Goal: Transaction & Acquisition: Purchase product/service

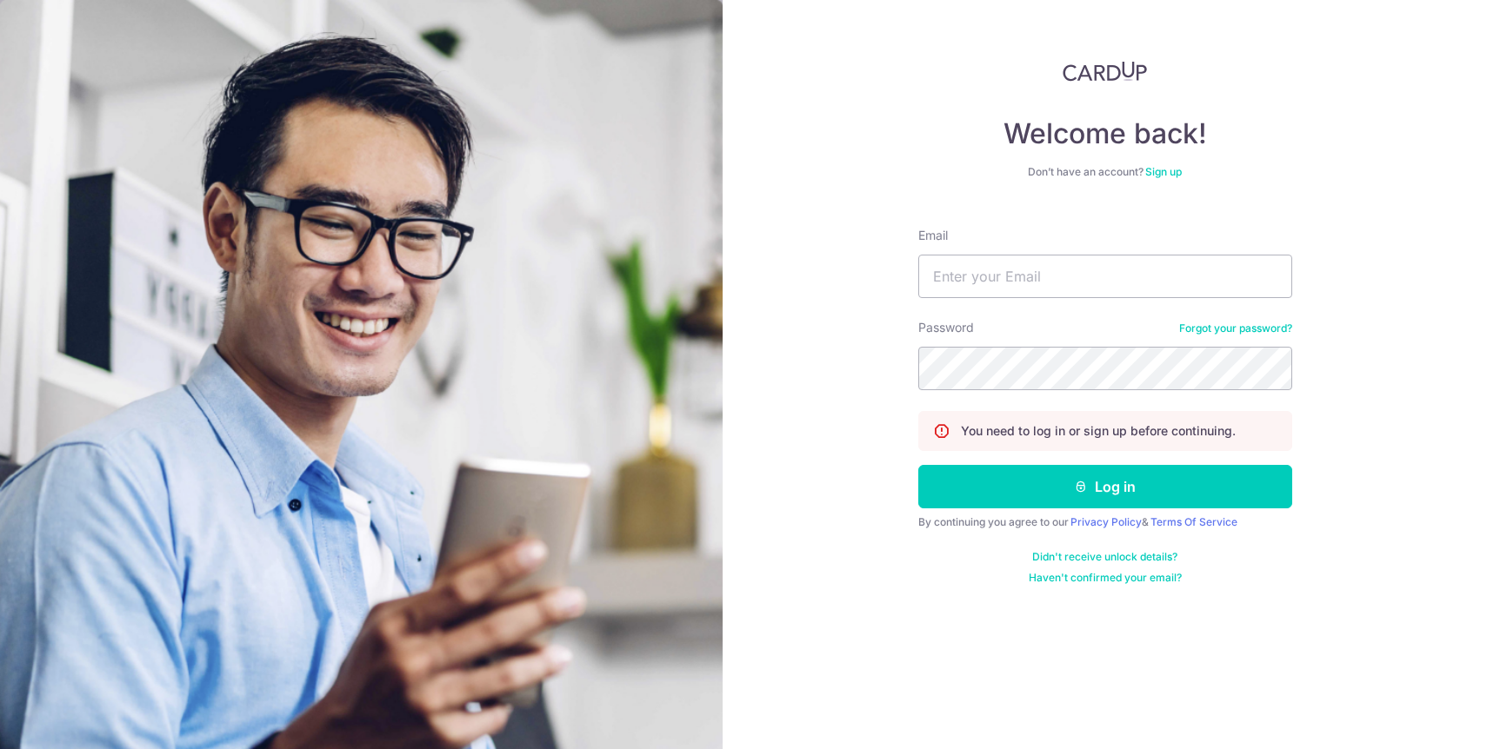
type input "yingweiw@gmail.com"
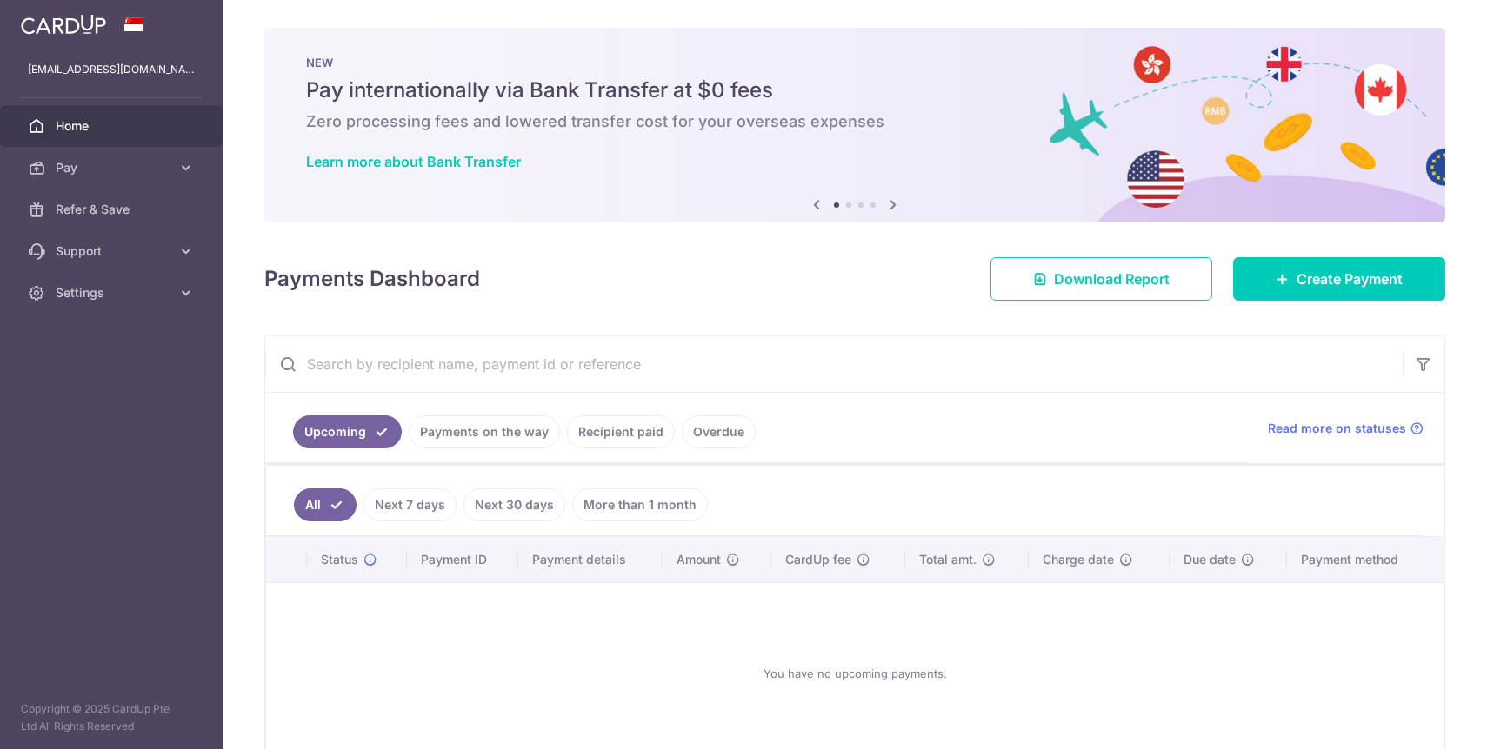
scroll to position [14, 0]
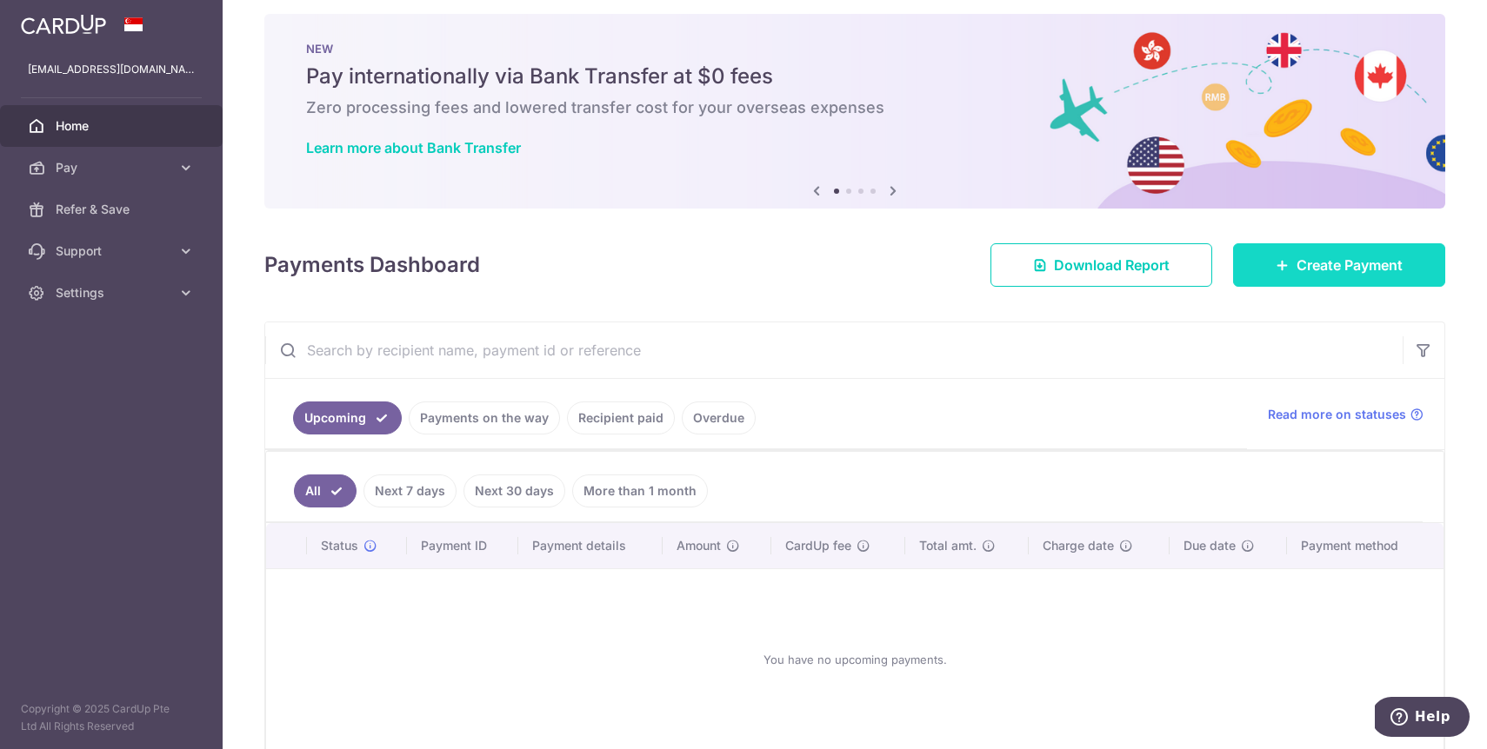
click at [1294, 265] on link "Create Payment" at bounding box center [1339, 264] width 212 height 43
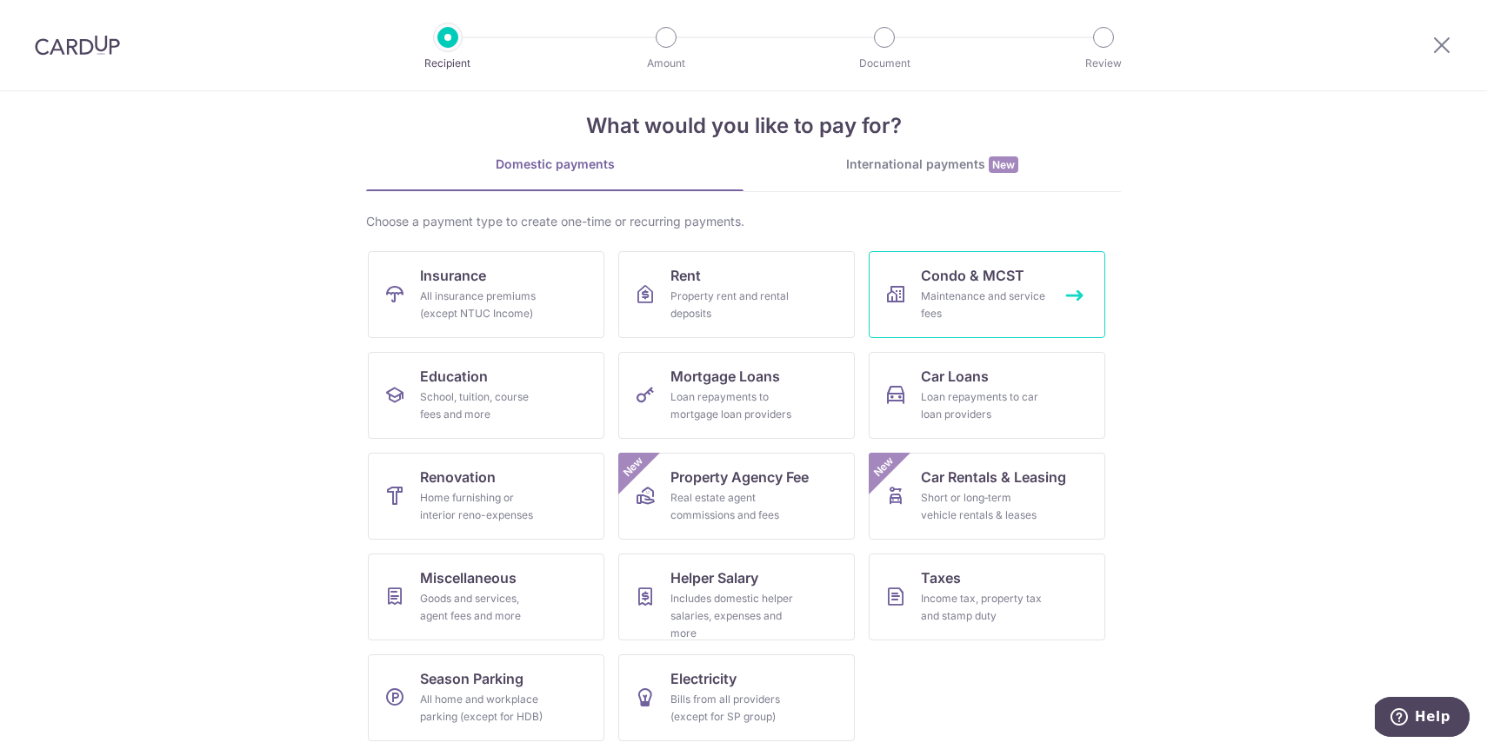
scroll to position [29, 0]
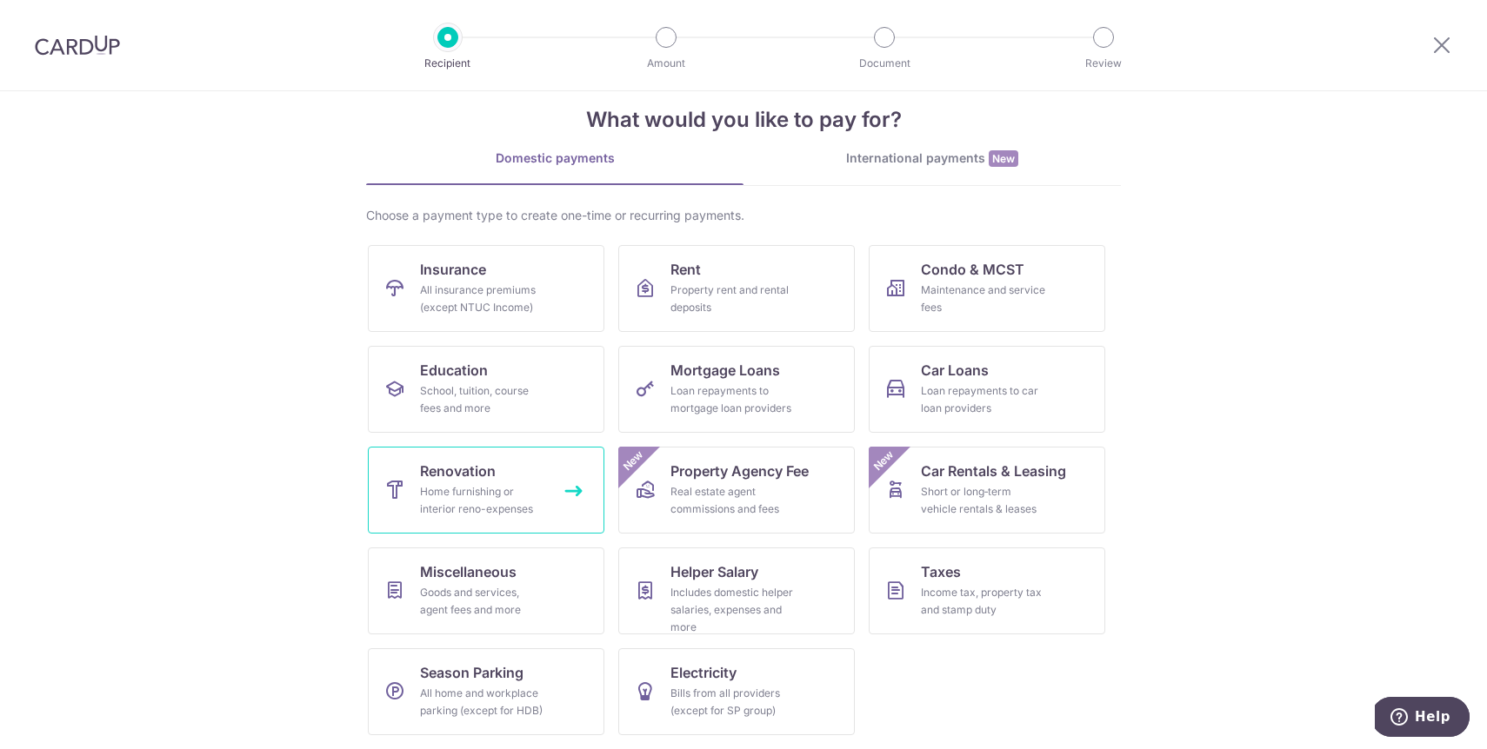
click at [520, 483] on div "Home furnishing or interior reno-expenses" at bounding box center [482, 500] width 125 height 35
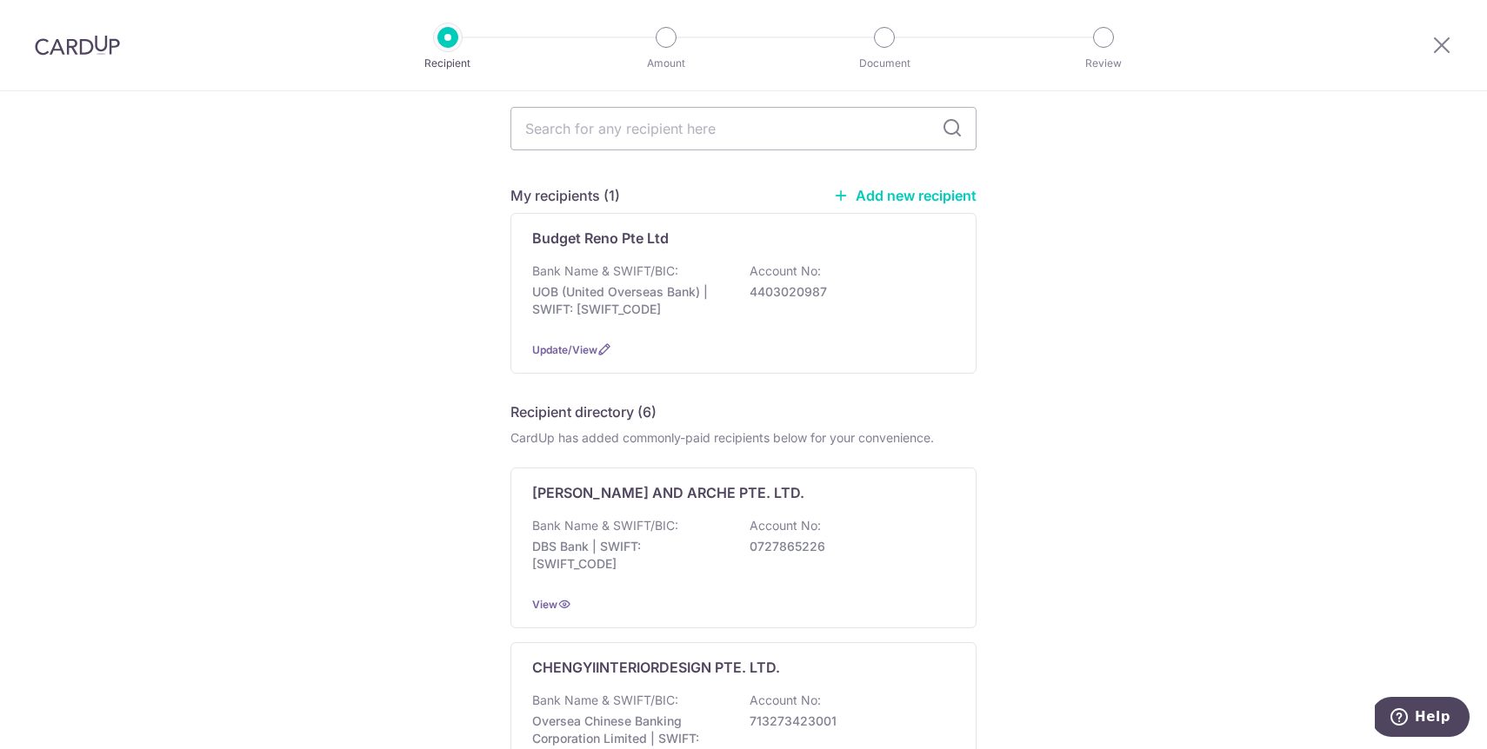
scroll to position [65, 0]
click at [768, 289] on p "4403020987" at bounding box center [846, 291] width 195 height 17
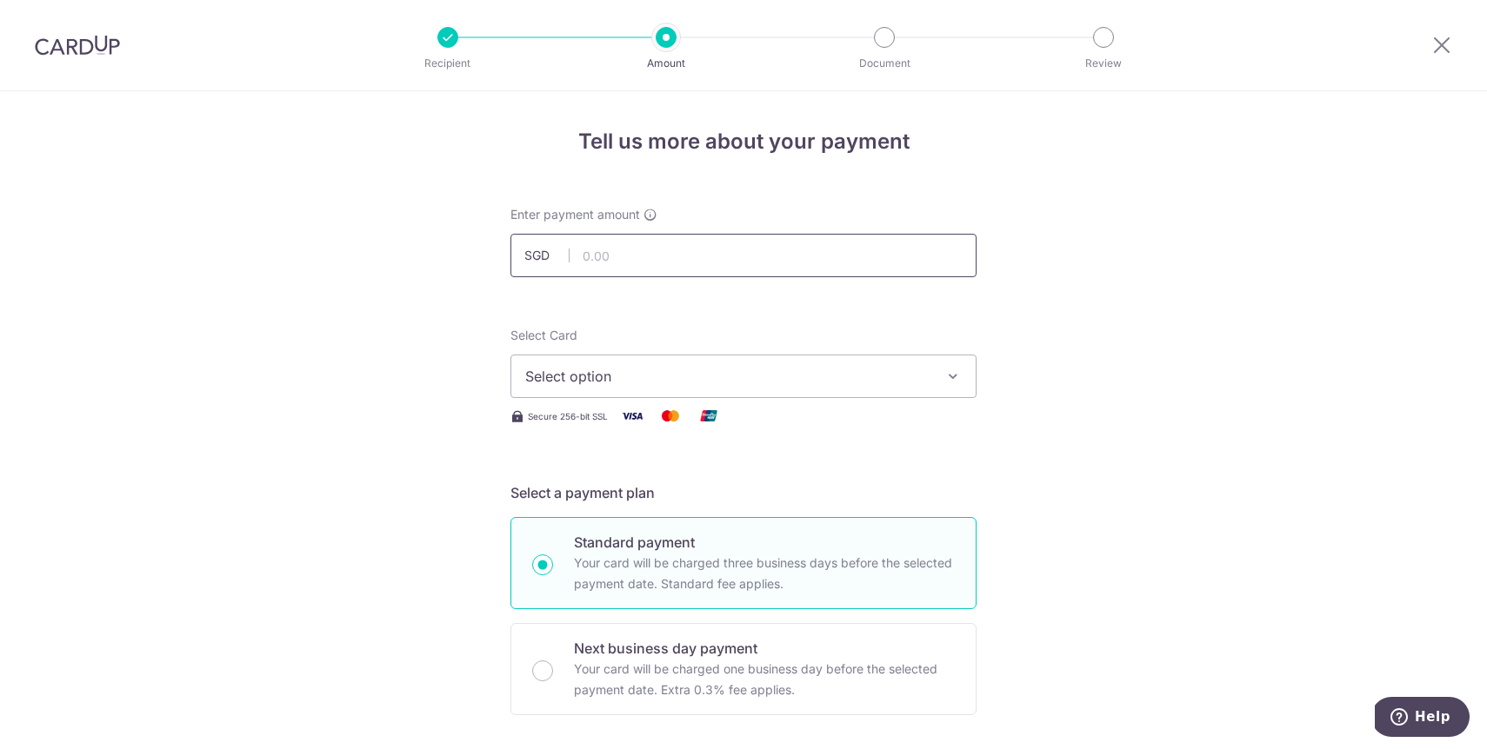
click at [754, 263] on input "text" at bounding box center [743, 255] width 466 height 43
type input "4,000.00"
click at [762, 350] on div "Select Card Select option Add credit card Your Cards **** 3317" at bounding box center [743, 362] width 466 height 71
click at [759, 372] on span "Select option" at bounding box center [727, 376] width 405 height 21
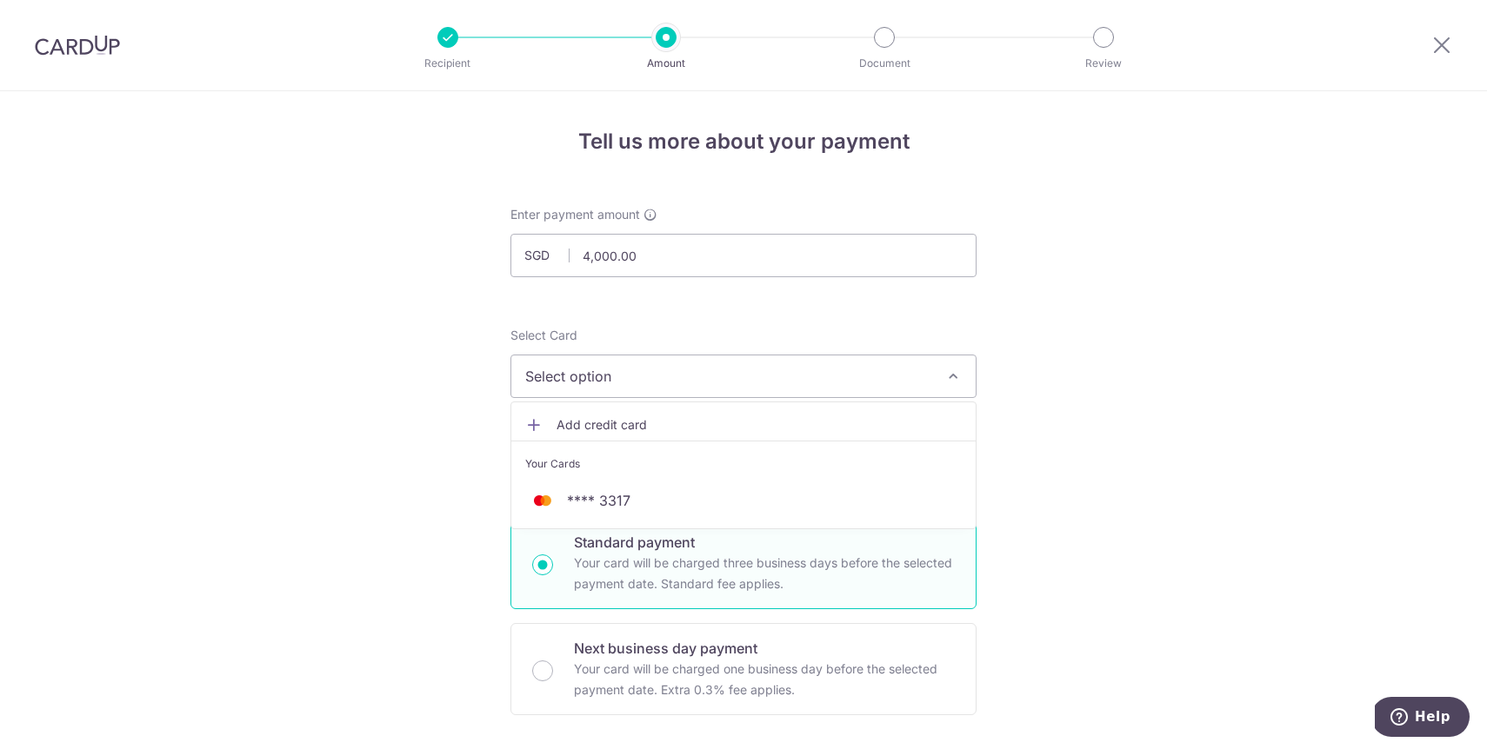
click at [743, 420] on span "Add credit card" at bounding box center [758, 424] width 405 height 17
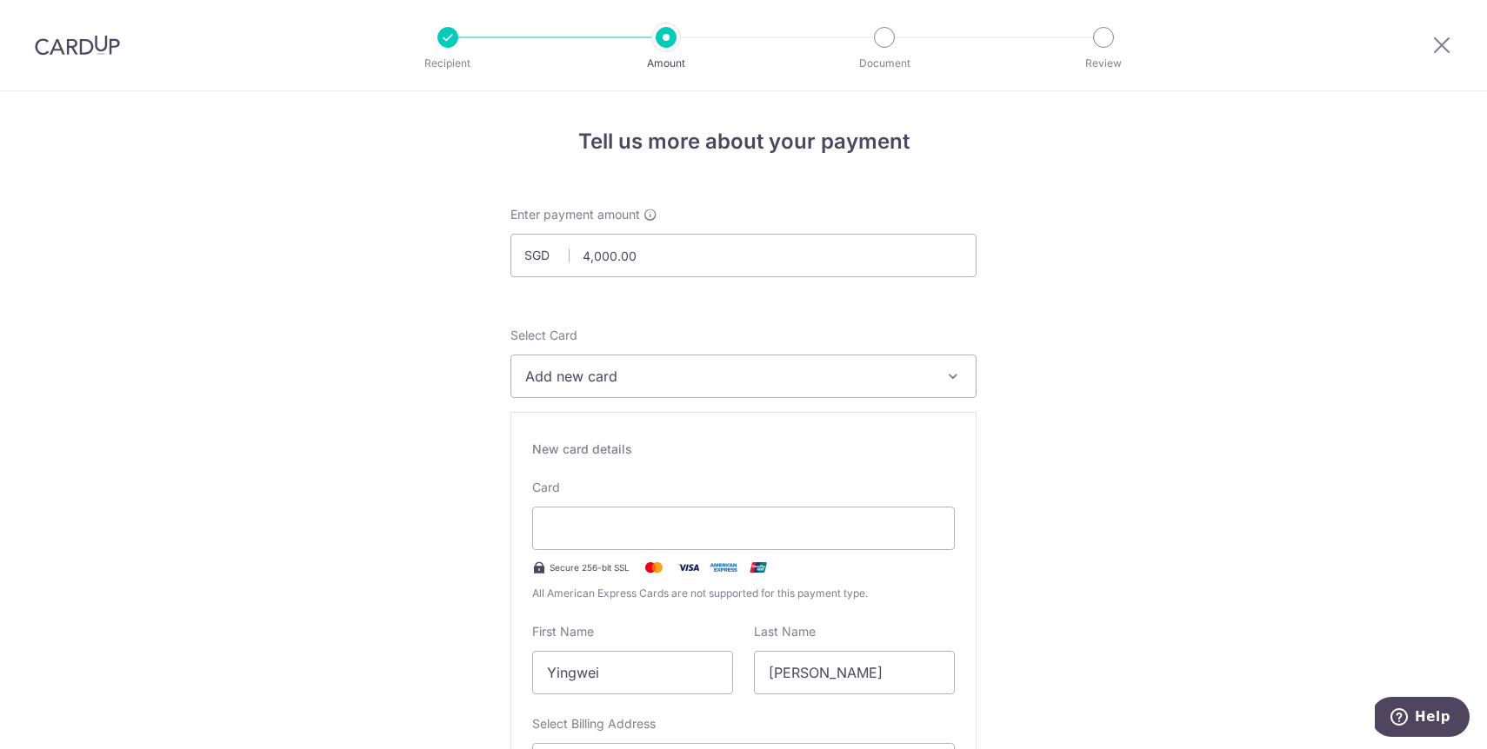
type input "WANG"
type input "YINGWEI"
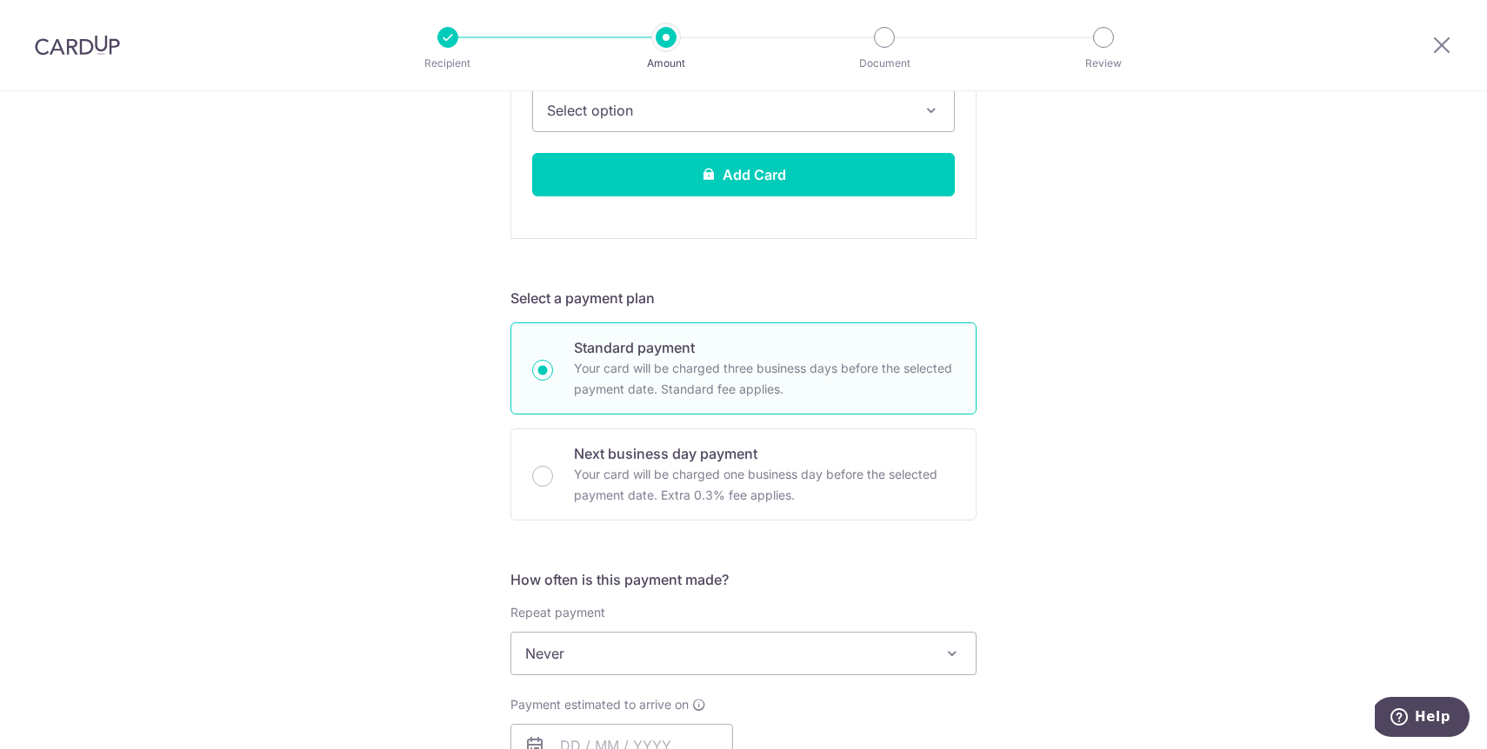
scroll to position [654, 0]
click at [834, 120] on span "Select option" at bounding box center [728, 111] width 362 height 21
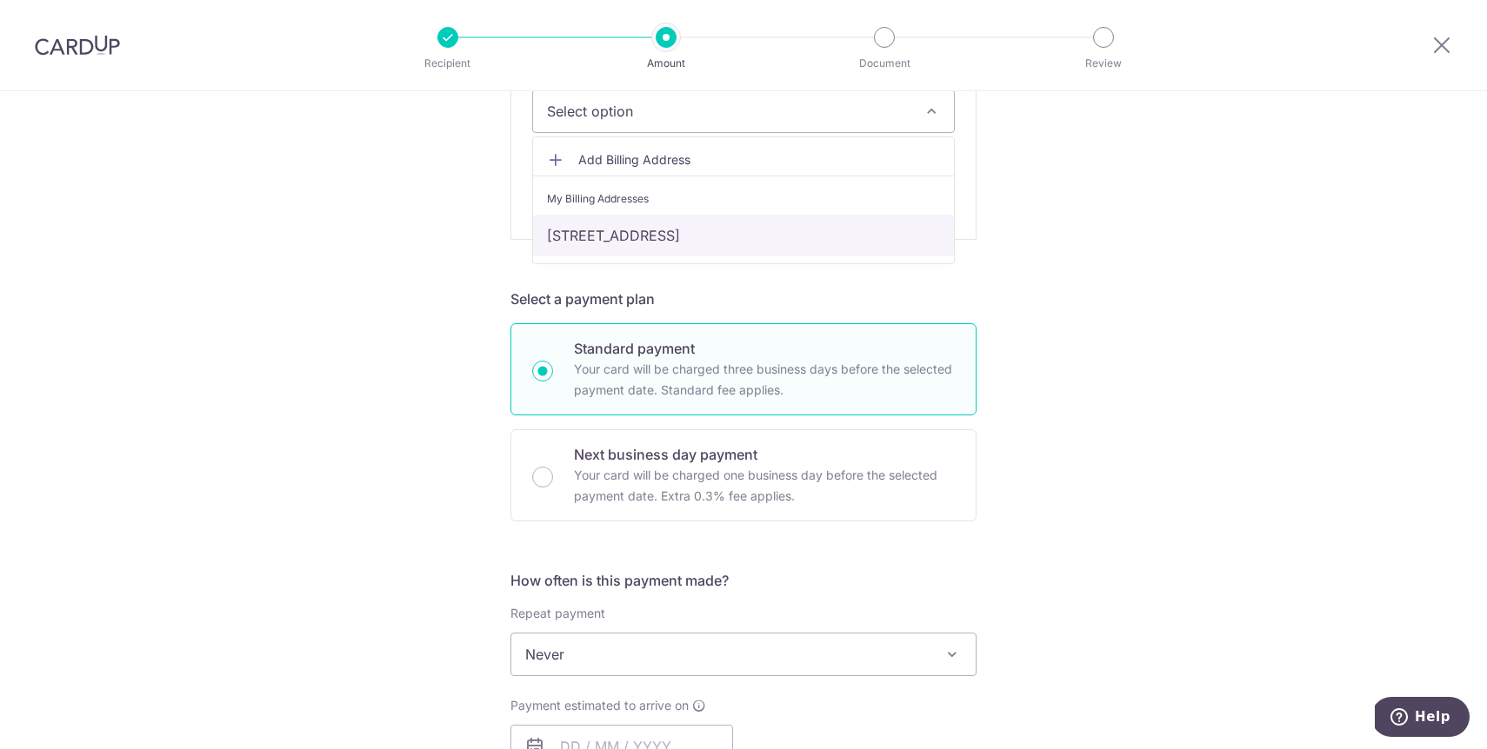
click at [814, 230] on link "441B Fernvale Road #24-315, Singapore, Singapore-792441" at bounding box center [743, 236] width 421 height 42
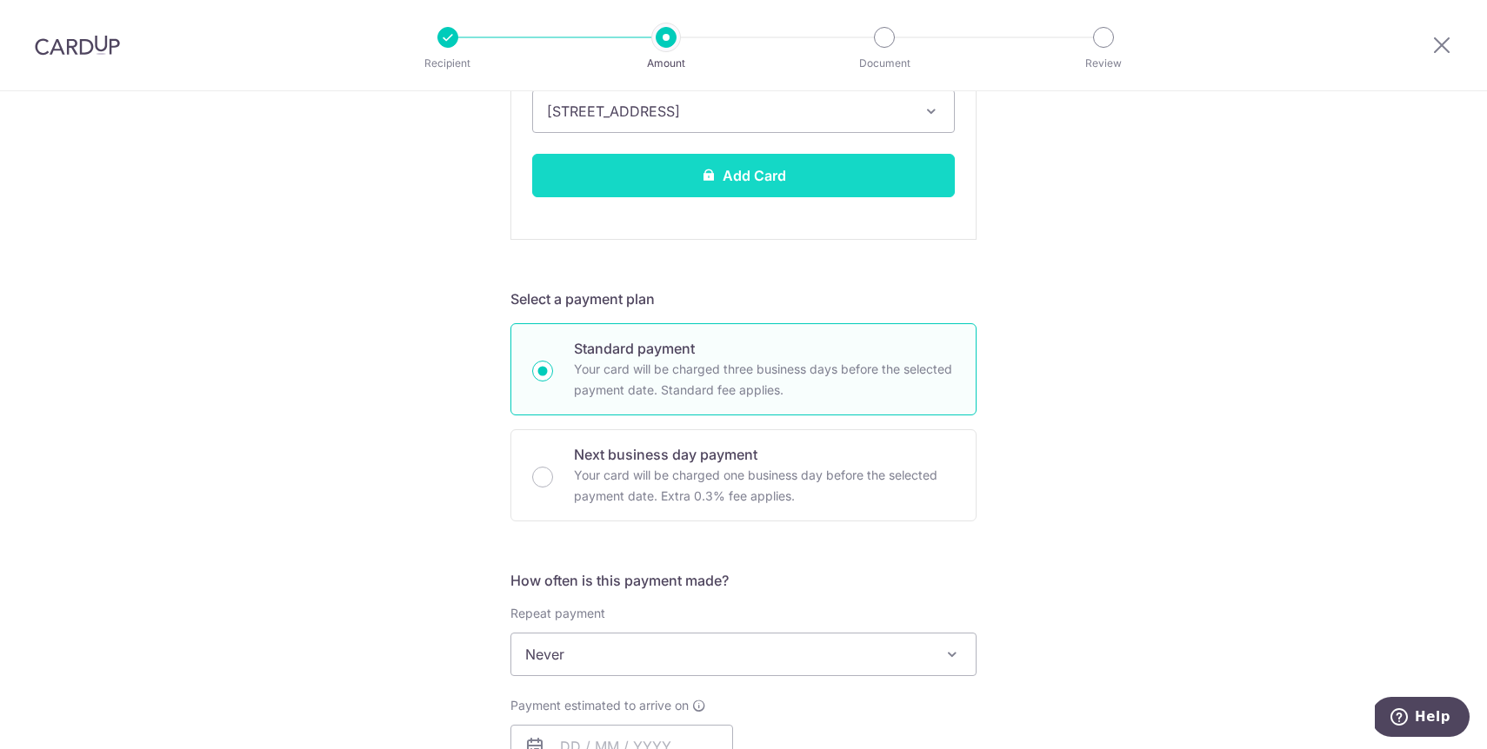
click at [808, 178] on button "Add Card" at bounding box center [743, 175] width 423 height 43
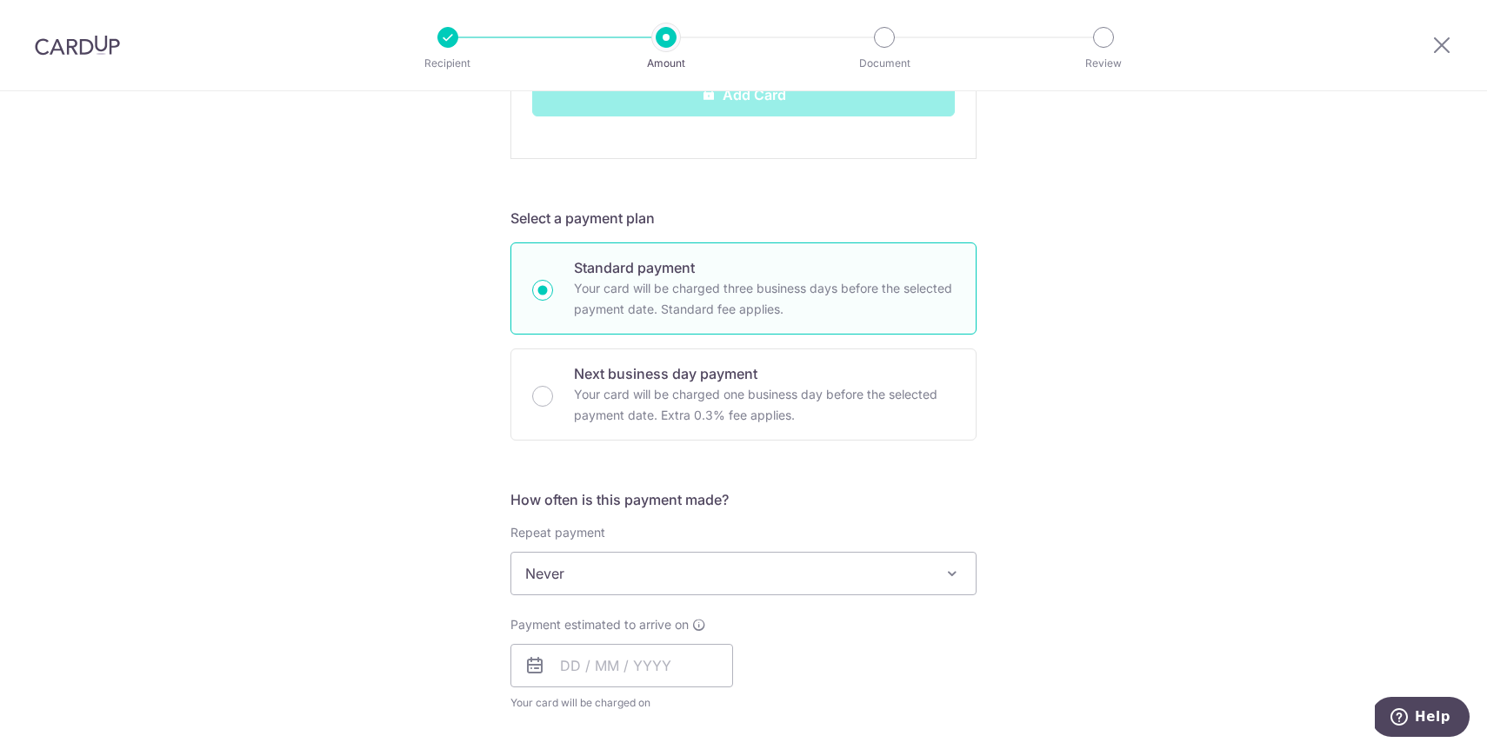
scroll to position [783, 0]
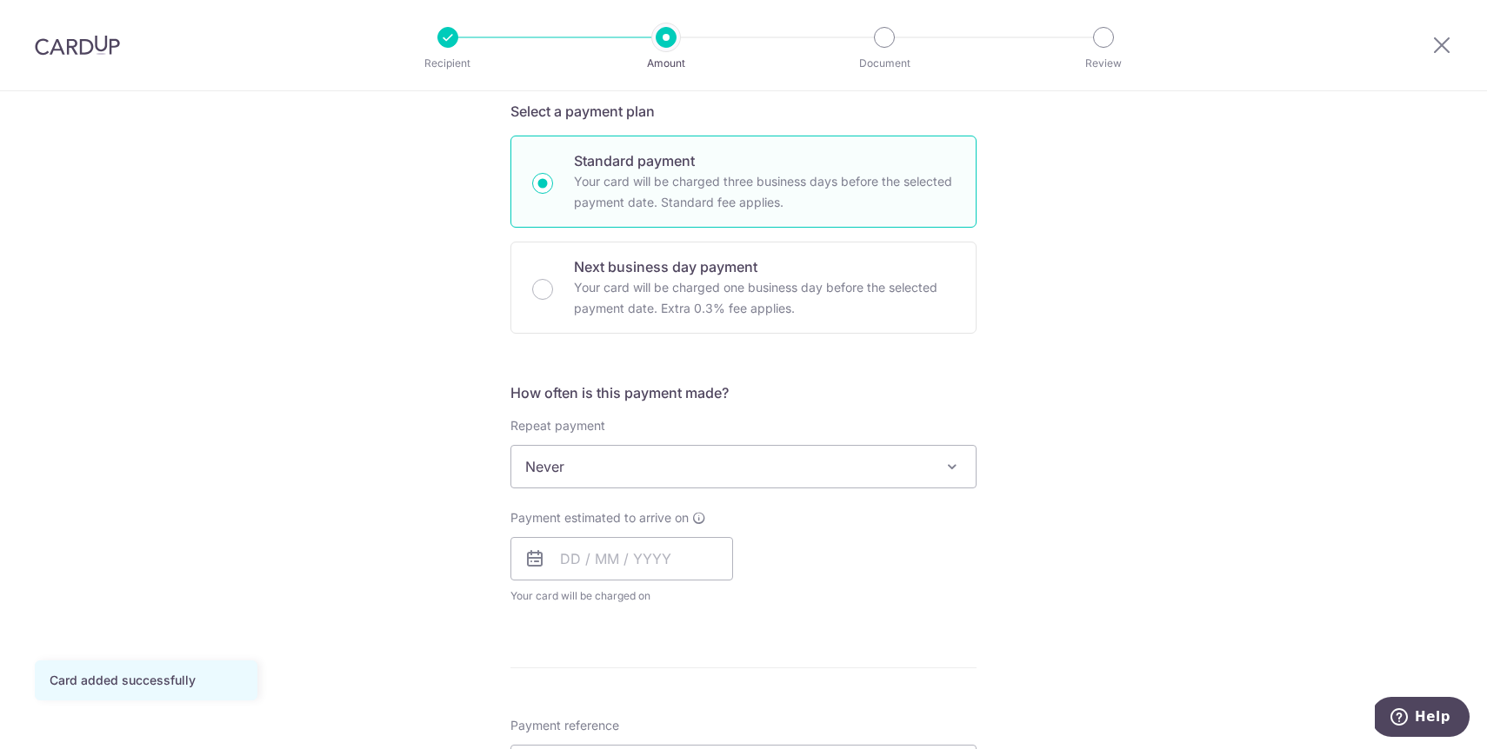
scroll to position [384, 0]
click at [574, 566] on input "text" at bounding box center [621, 556] width 223 height 43
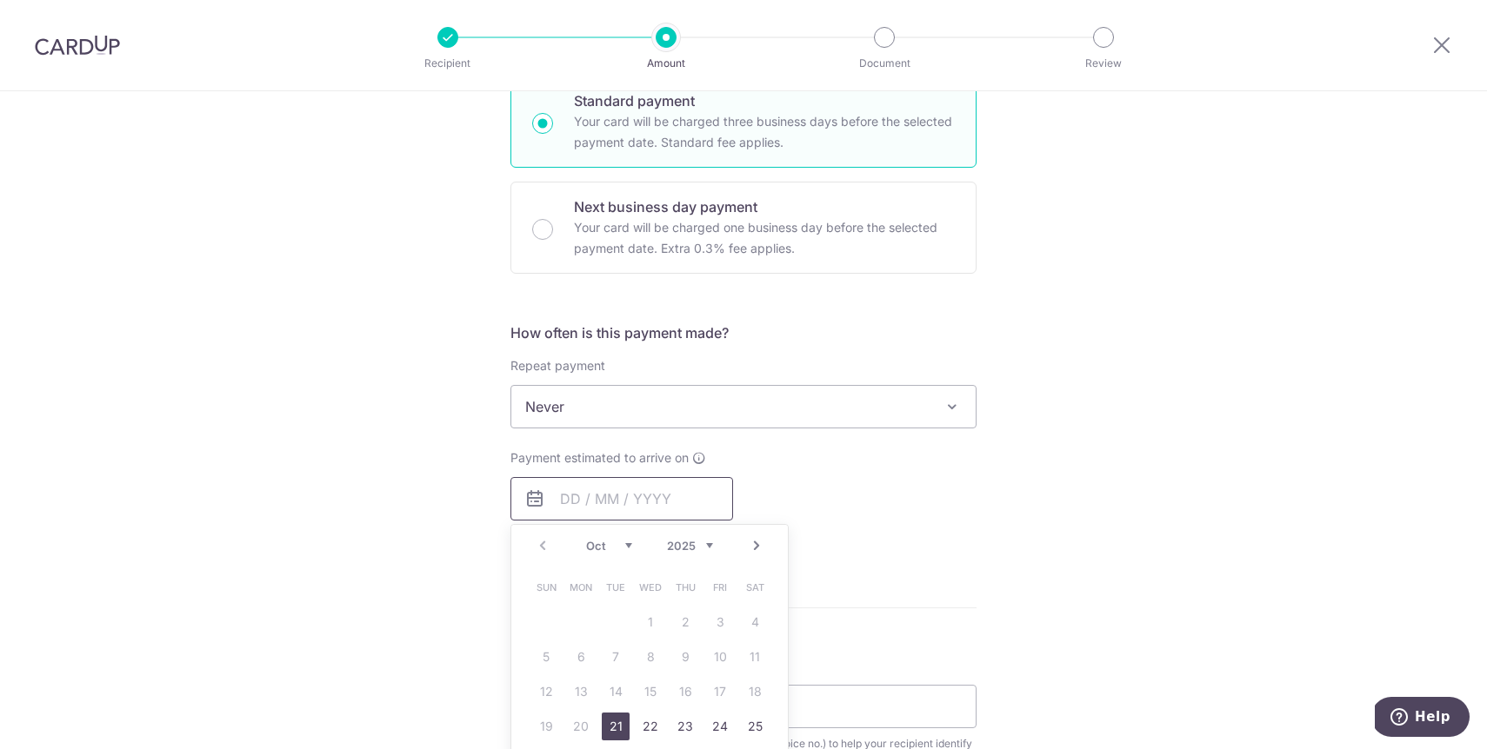
scroll to position [469, 0]
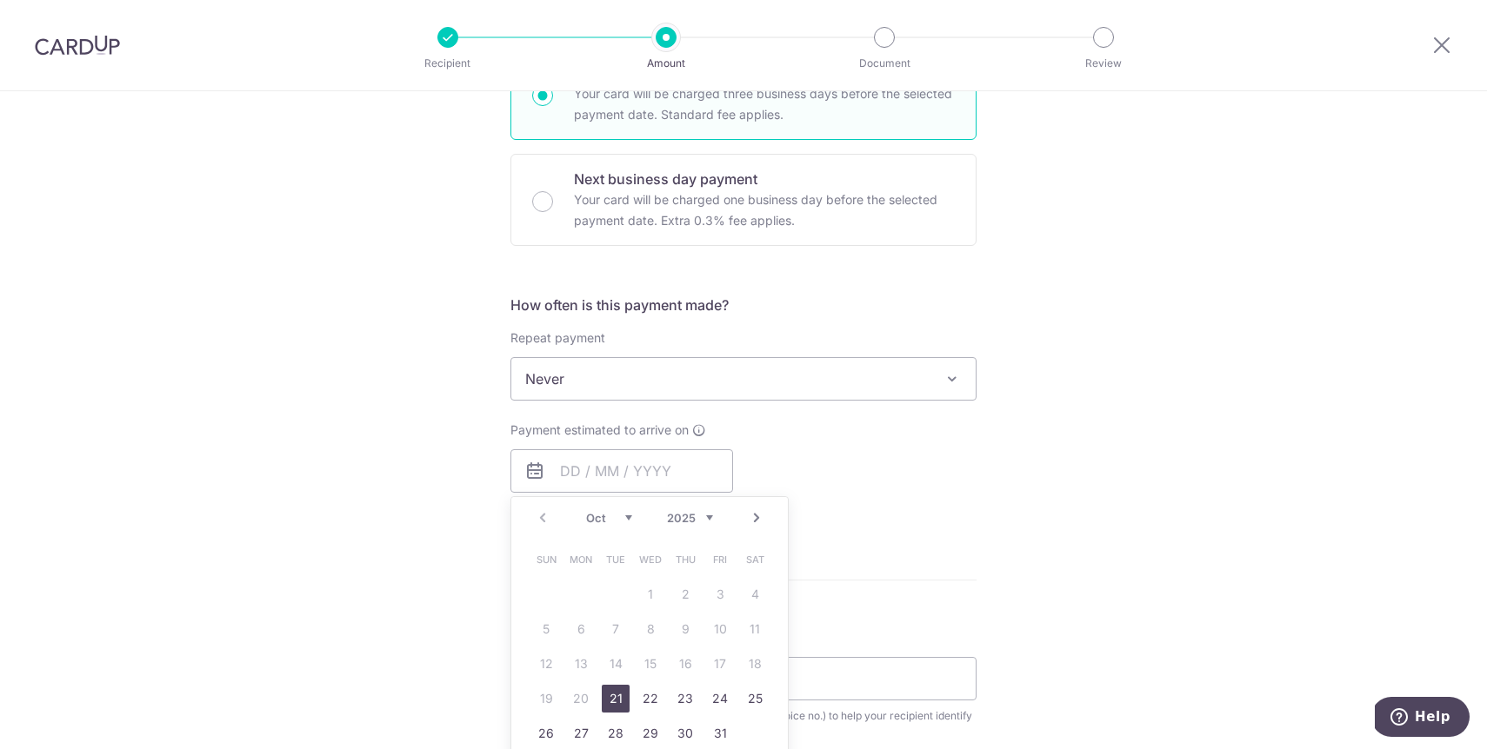
click at [605, 700] on link "21" at bounding box center [616, 699] width 28 height 28
type input "21/10/2025"
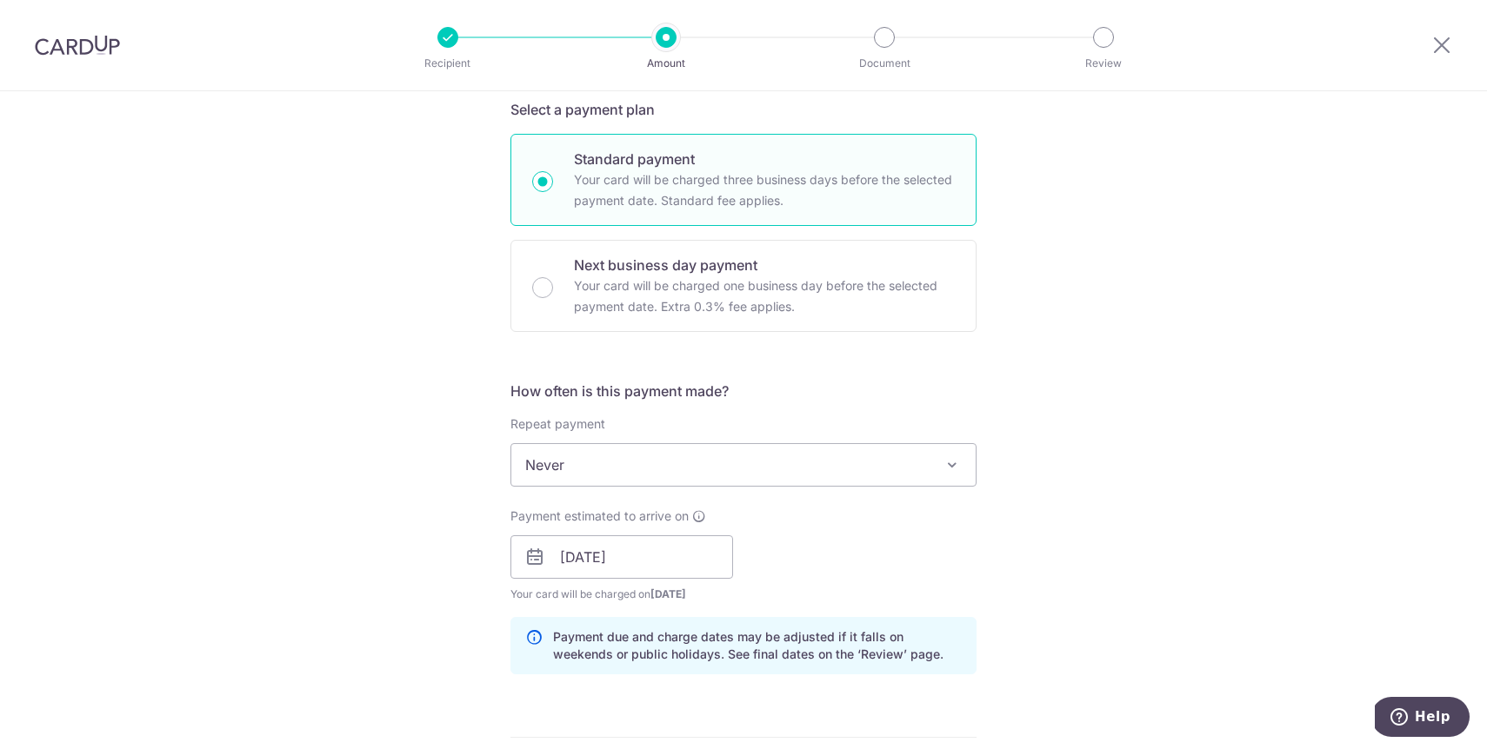
scroll to position [374, 0]
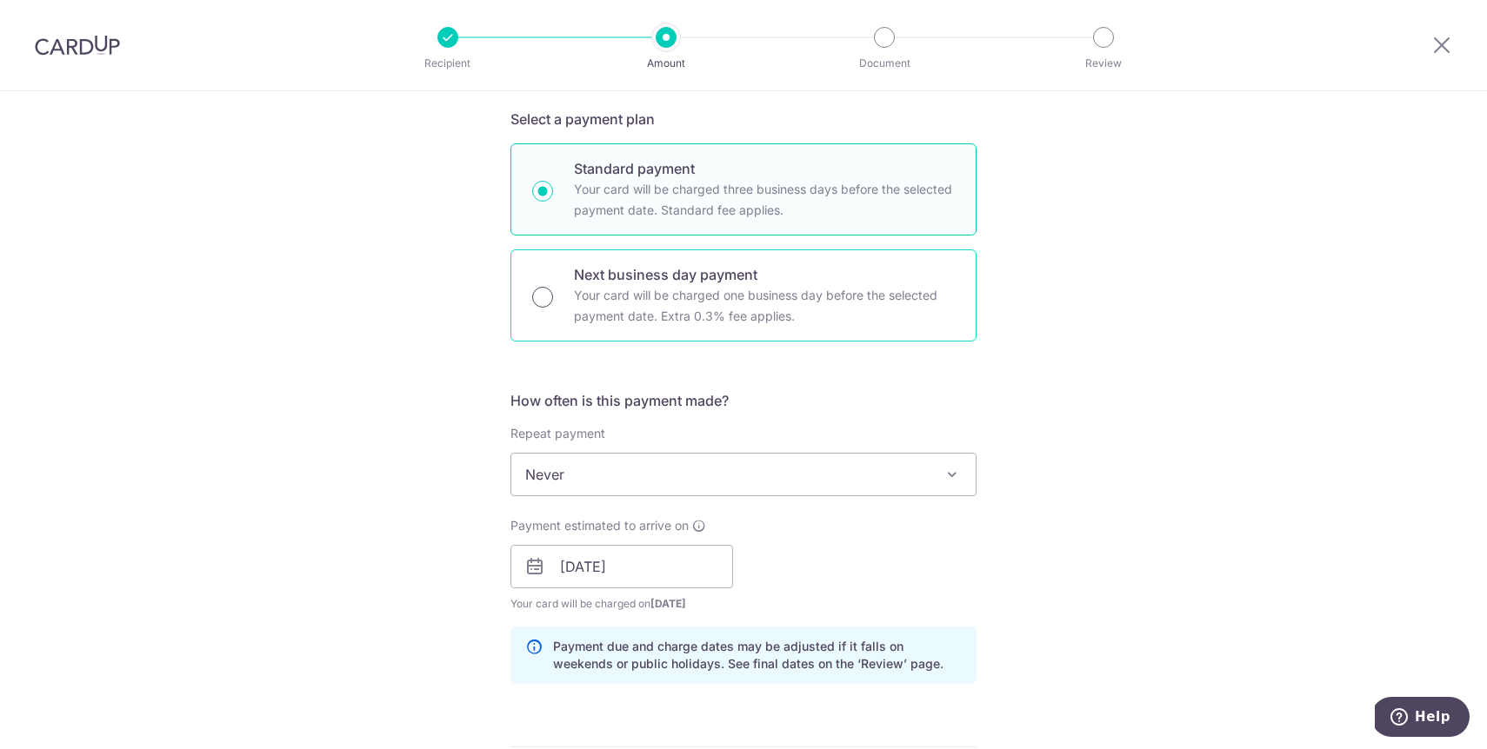
click at [539, 296] on input "Next business day payment Your card will be charged one business day before the…" at bounding box center [542, 297] width 21 height 21
radio input "true"
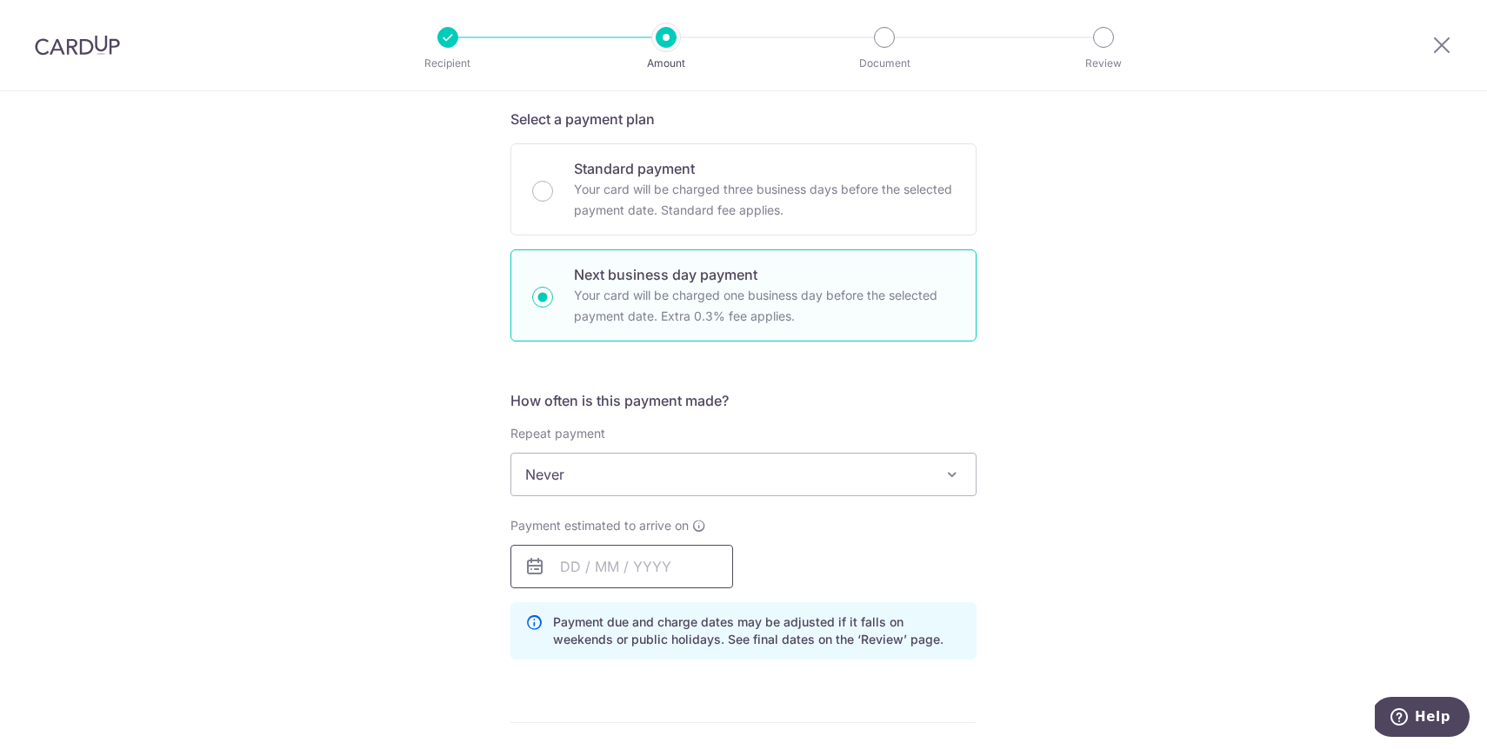
click at [554, 572] on input "text" at bounding box center [621, 566] width 223 height 43
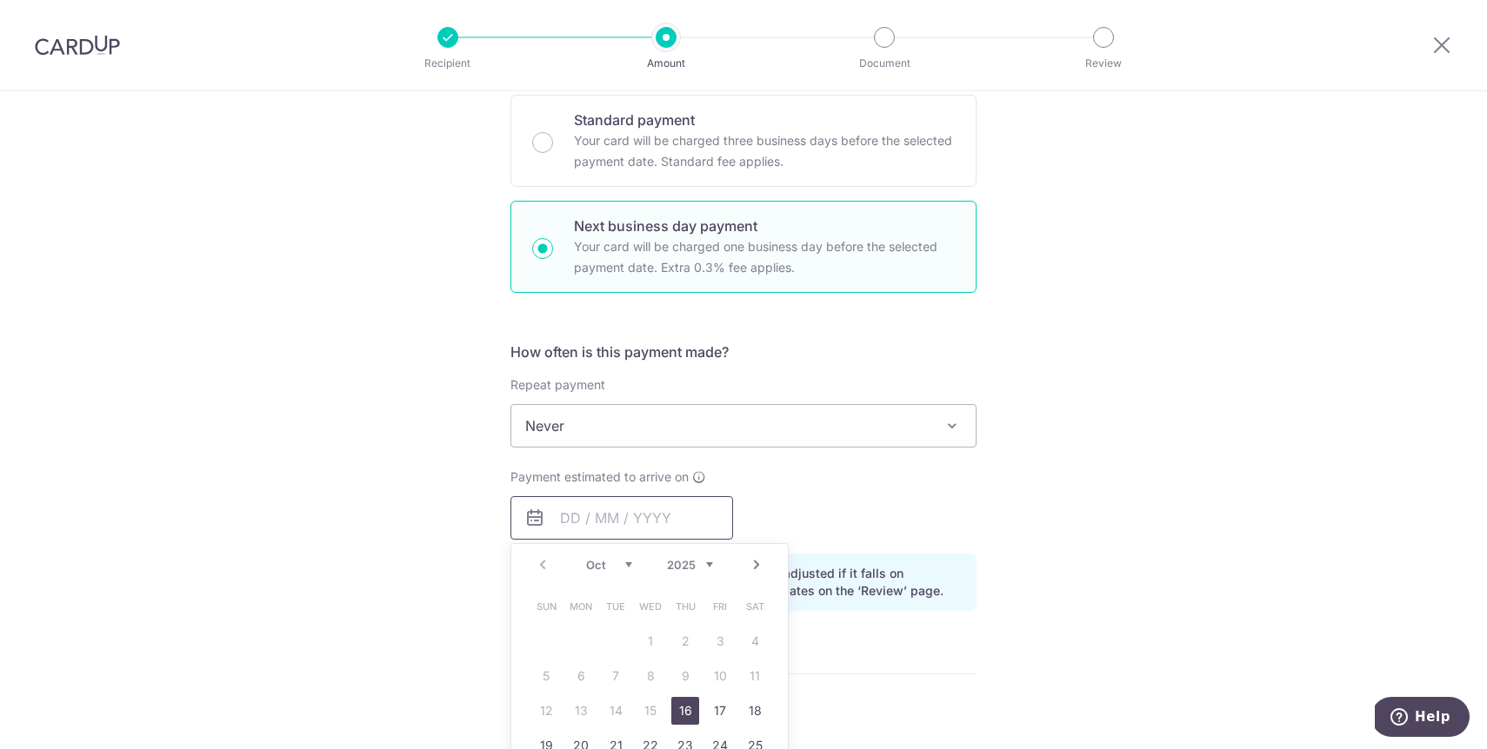
scroll to position [420, 0]
click at [680, 708] on link "16" at bounding box center [685, 714] width 28 height 28
type input "[DATE]"
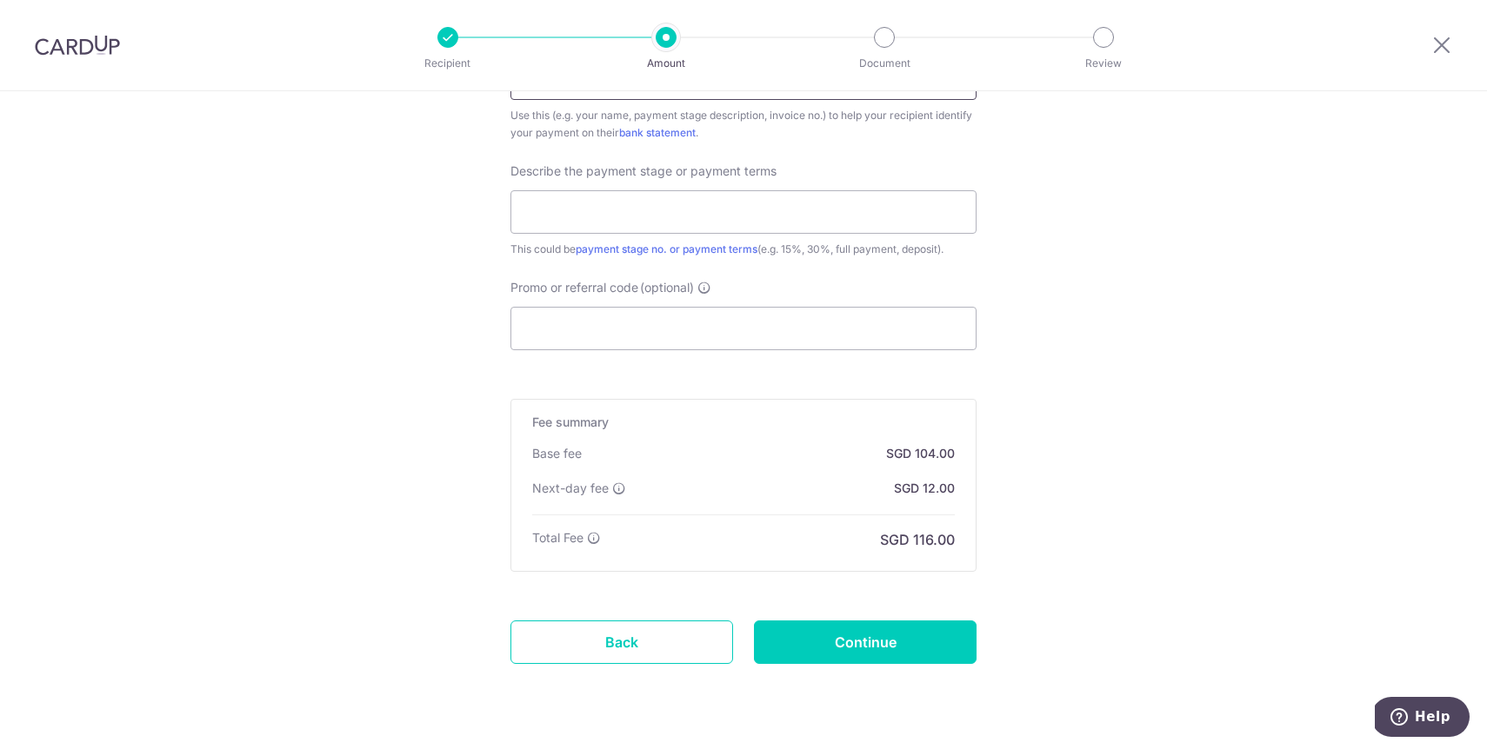
scroll to position [1139, 0]
click at [583, 313] on input "Promo or referral code (optional)" at bounding box center [743, 331] width 466 height 43
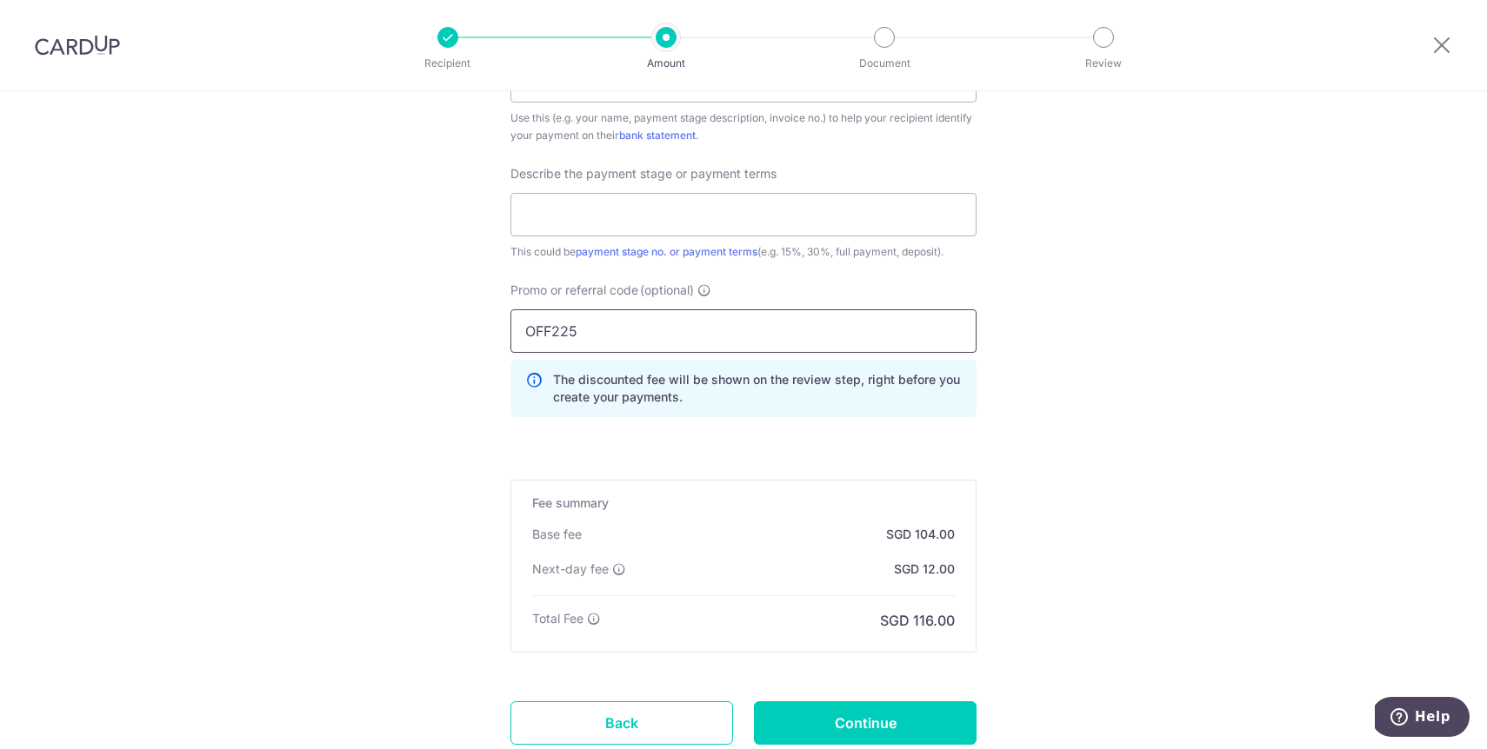
type input "OFF225"
click at [623, 217] on input "text" at bounding box center [743, 214] width 466 height 43
click at [642, 344] on input "OFF225" at bounding box center [743, 331] width 466 height 43
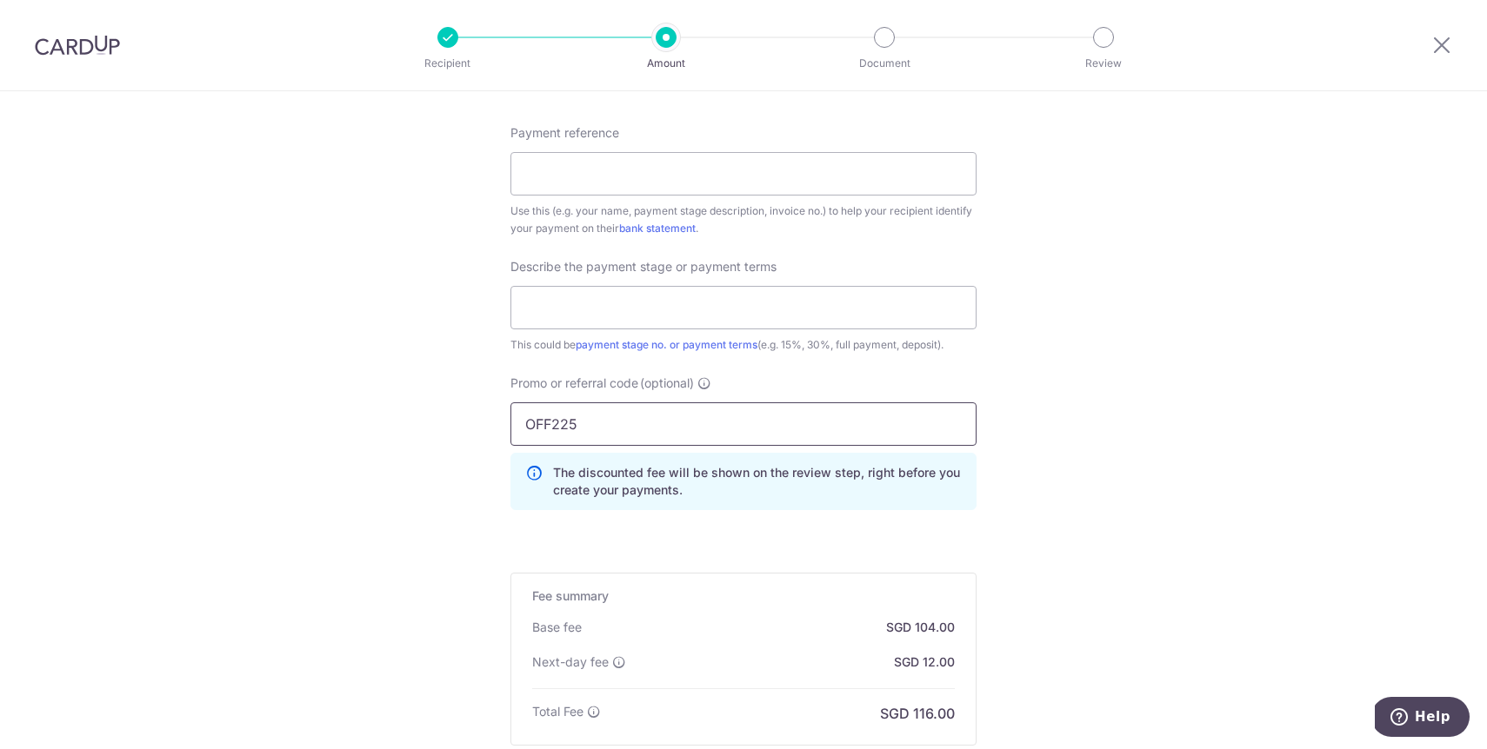
scroll to position [1045, 0]
click at [569, 324] on input "text" at bounding box center [743, 308] width 466 height 43
type input "tiles and materials on site"
click at [568, 163] on input "Payment reference" at bounding box center [743, 174] width 466 height 43
paste input "BR25916R"
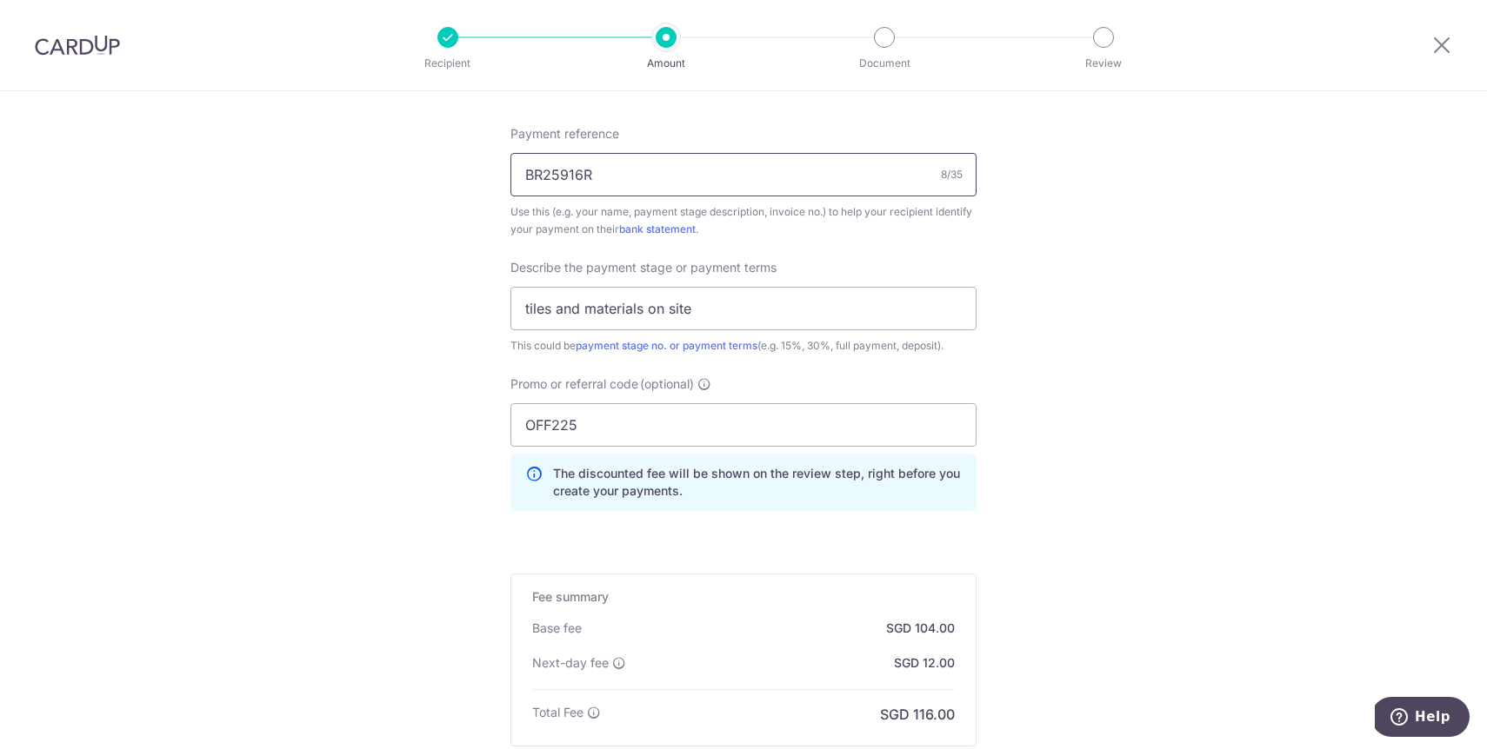
type input "BR25916R"
click at [455, 273] on div "Tell us more about your payment Enter payment amount SGD 4,000.00 4000.00 Card …" at bounding box center [743, 7] width 1487 height 1923
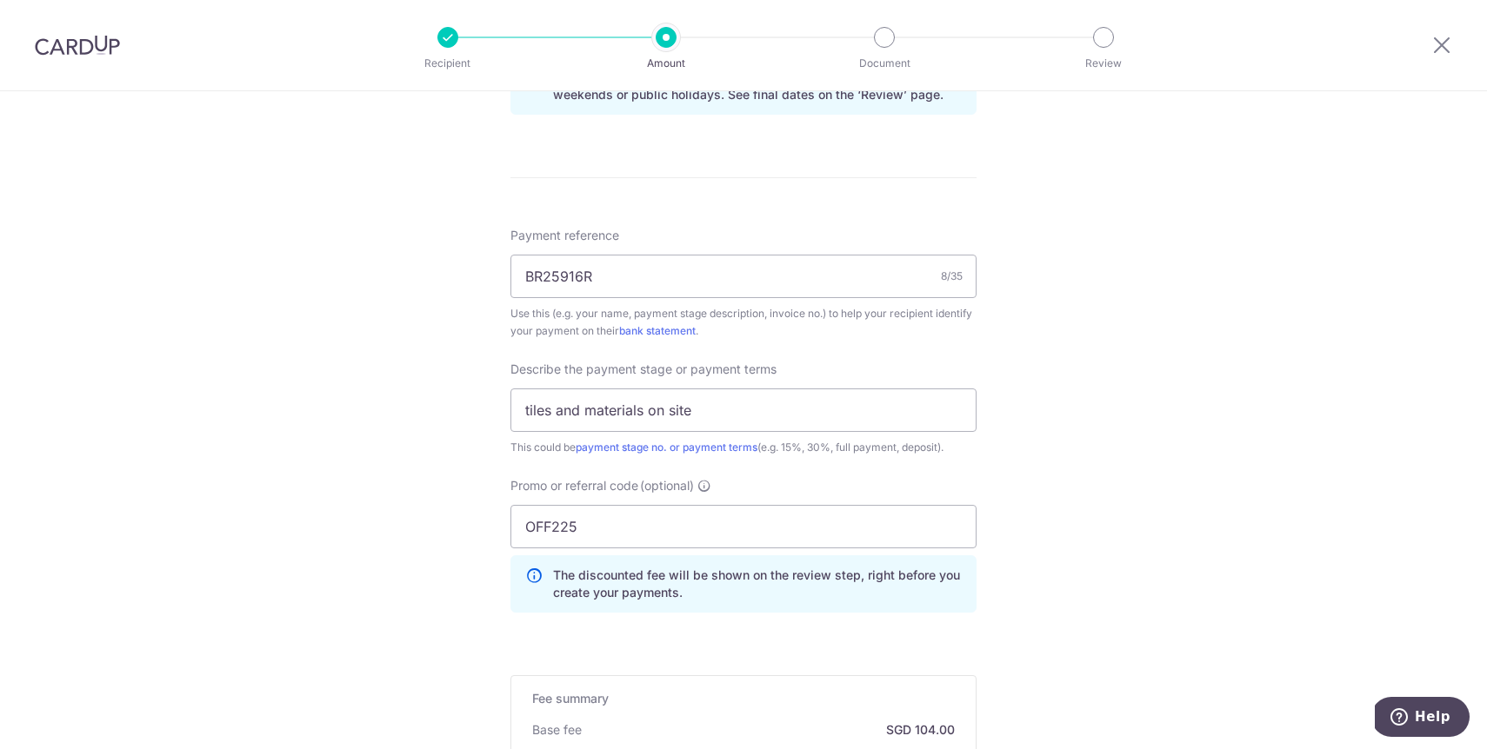
scroll to position [1265, 0]
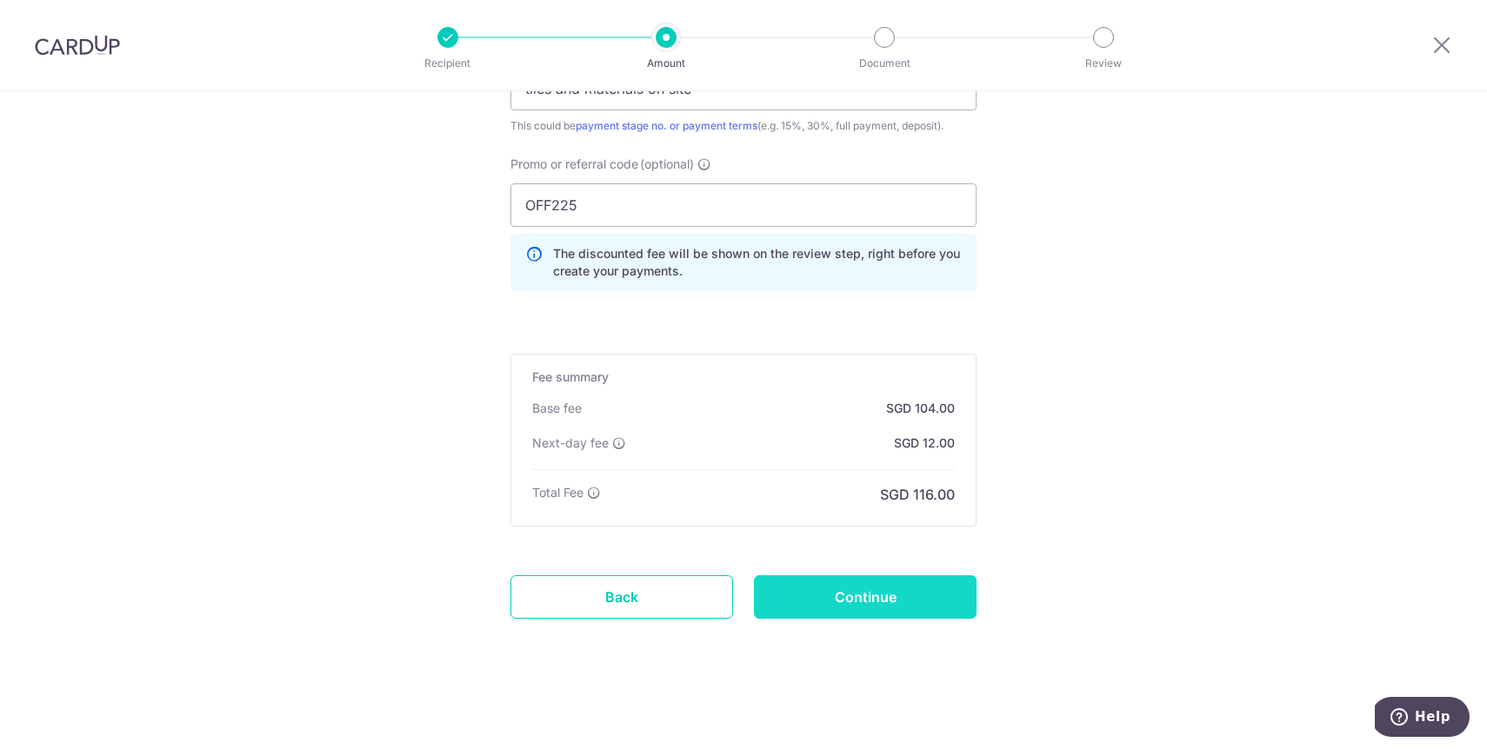
click at [828, 604] on input "Continue" at bounding box center [865, 597] width 223 height 43
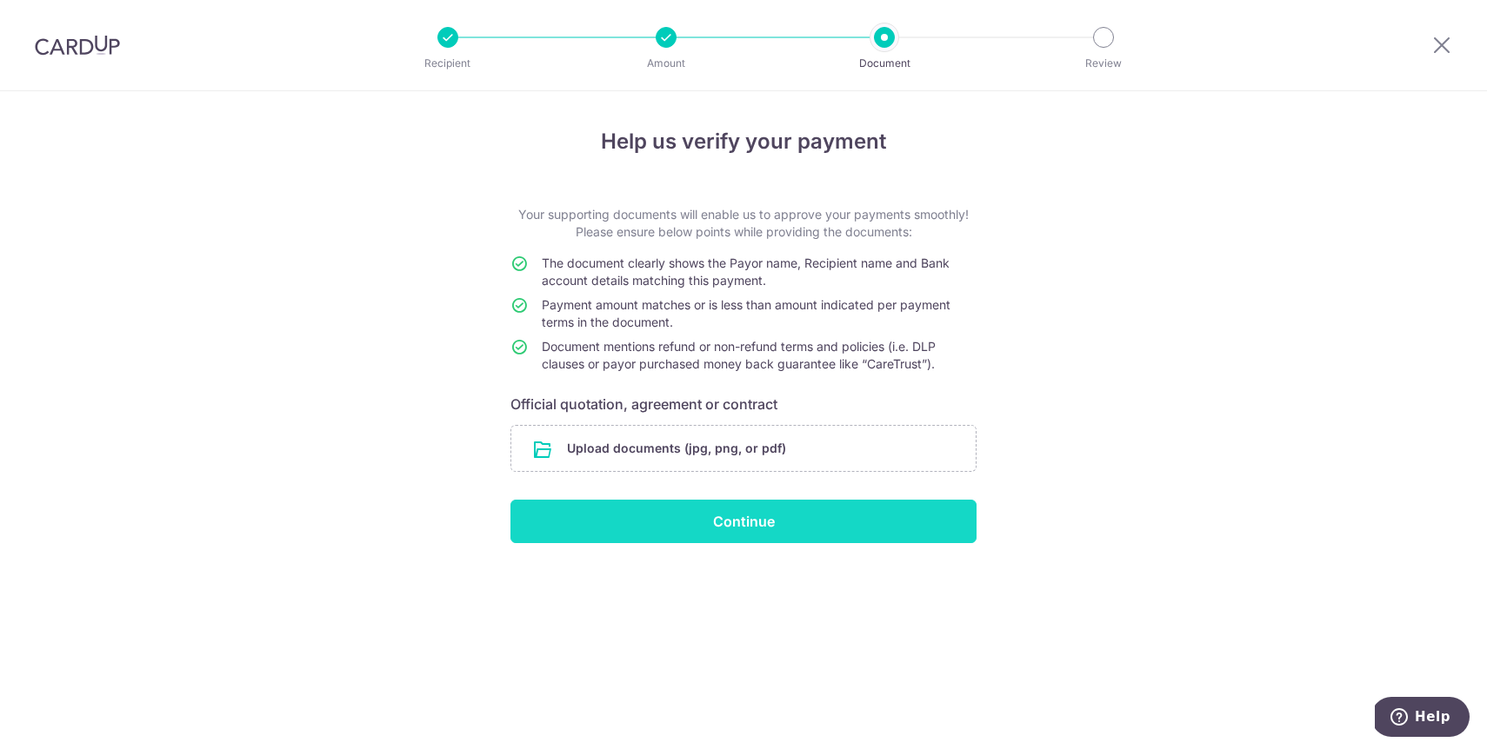
click at [724, 509] on input "Continue" at bounding box center [743, 521] width 466 height 43
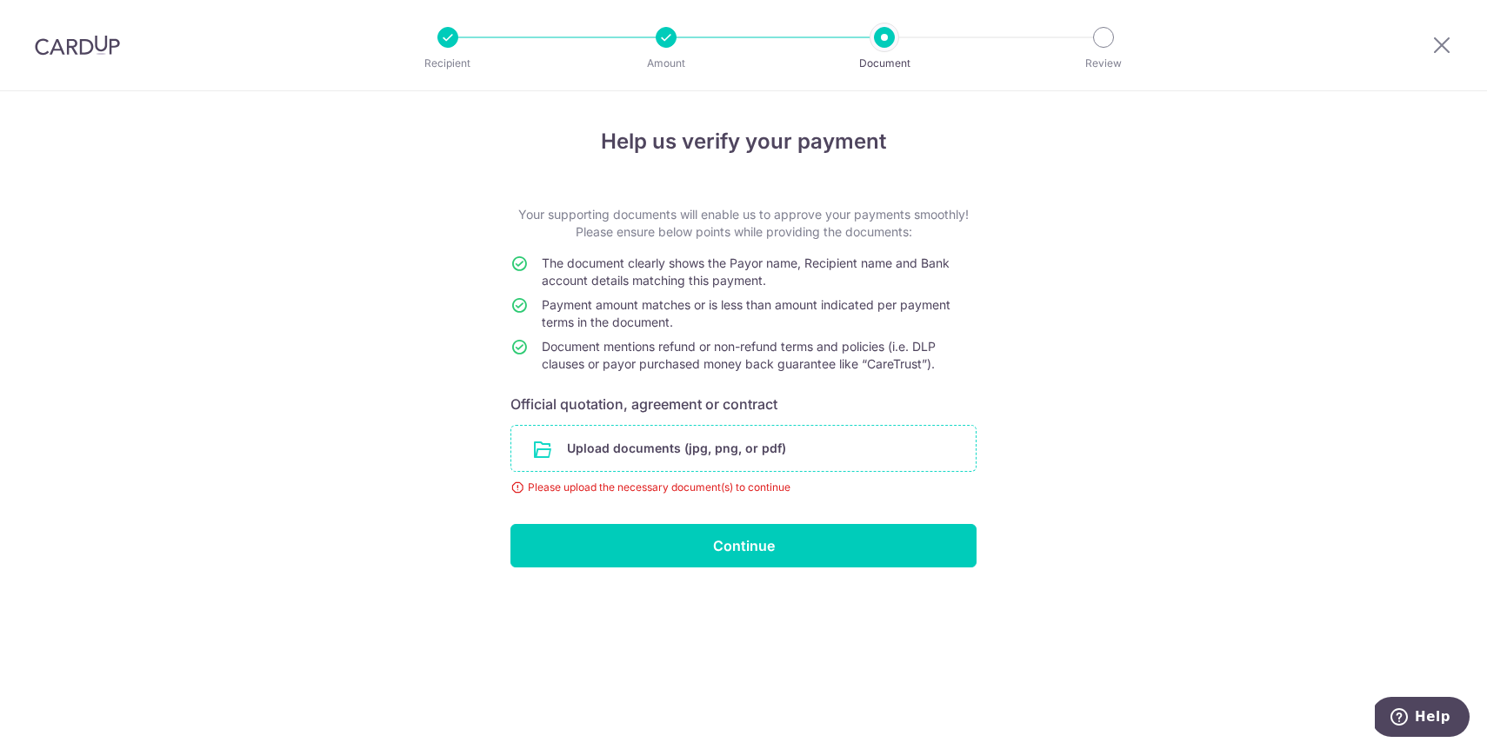
click at [729, 449] on input "file" at bounding box center [743, 448] width 464 height 45
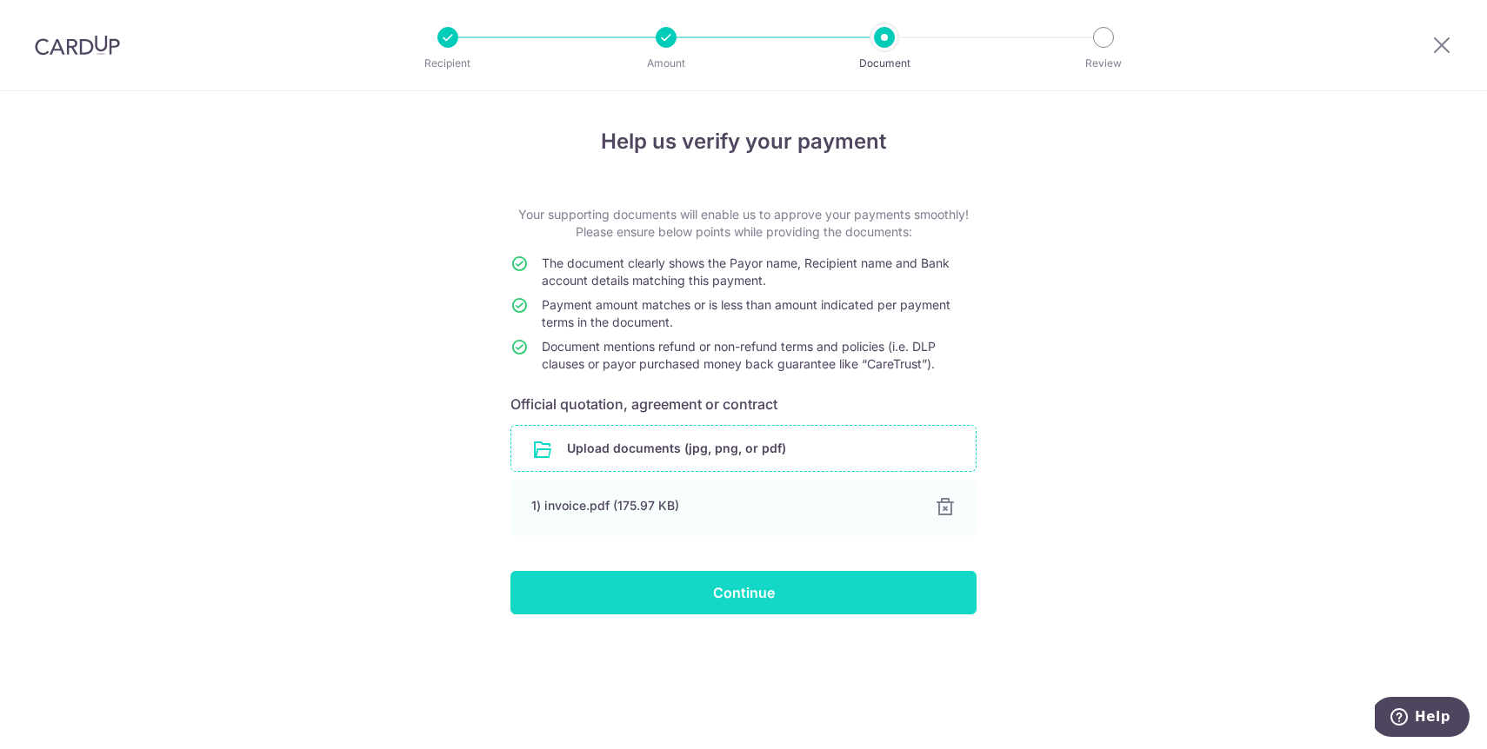
click at [846, 590] on input "Continue" at bounding box center [743, 592] width 466 height 43
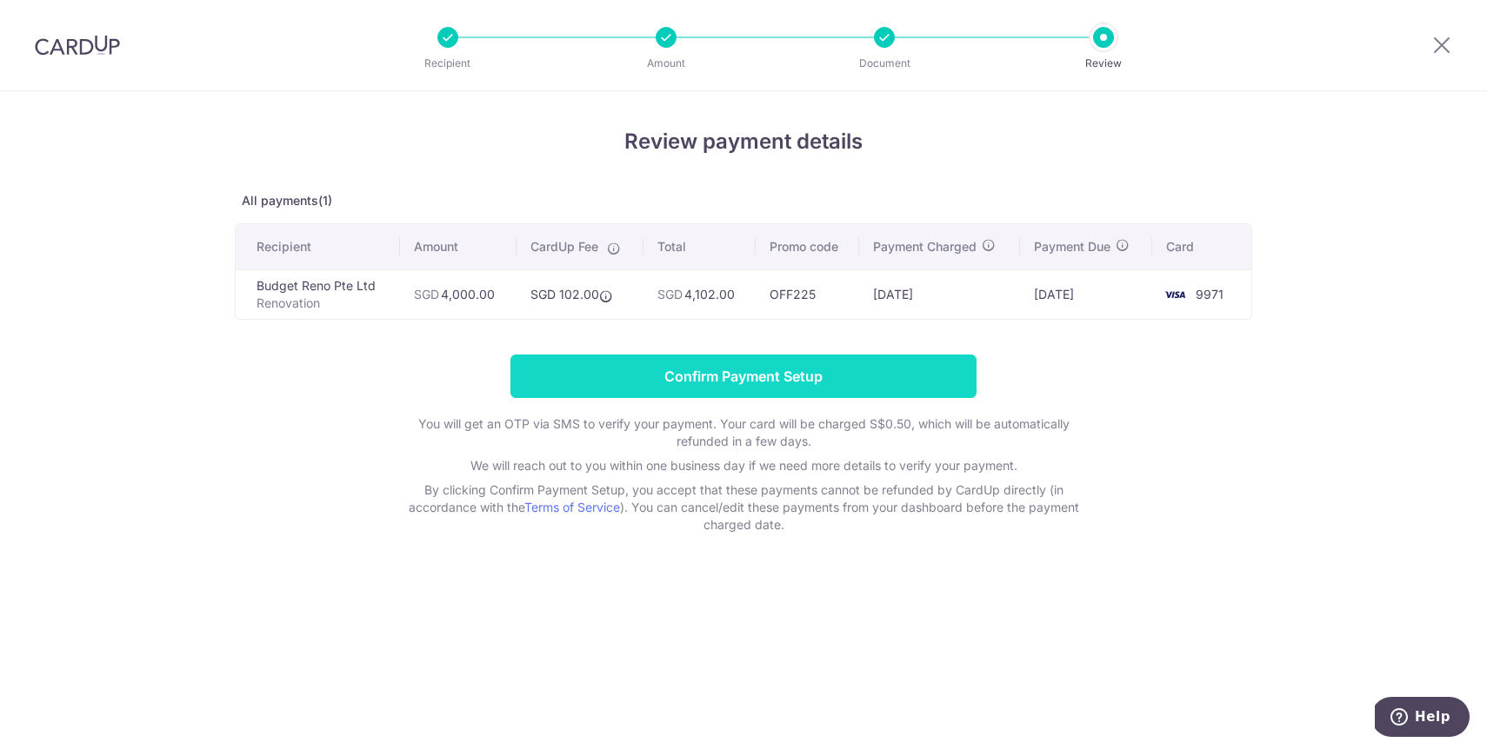
click at [735, 376] on input "Confirm Payment Setup" at bounding box center [743, 376] width 466 height 43
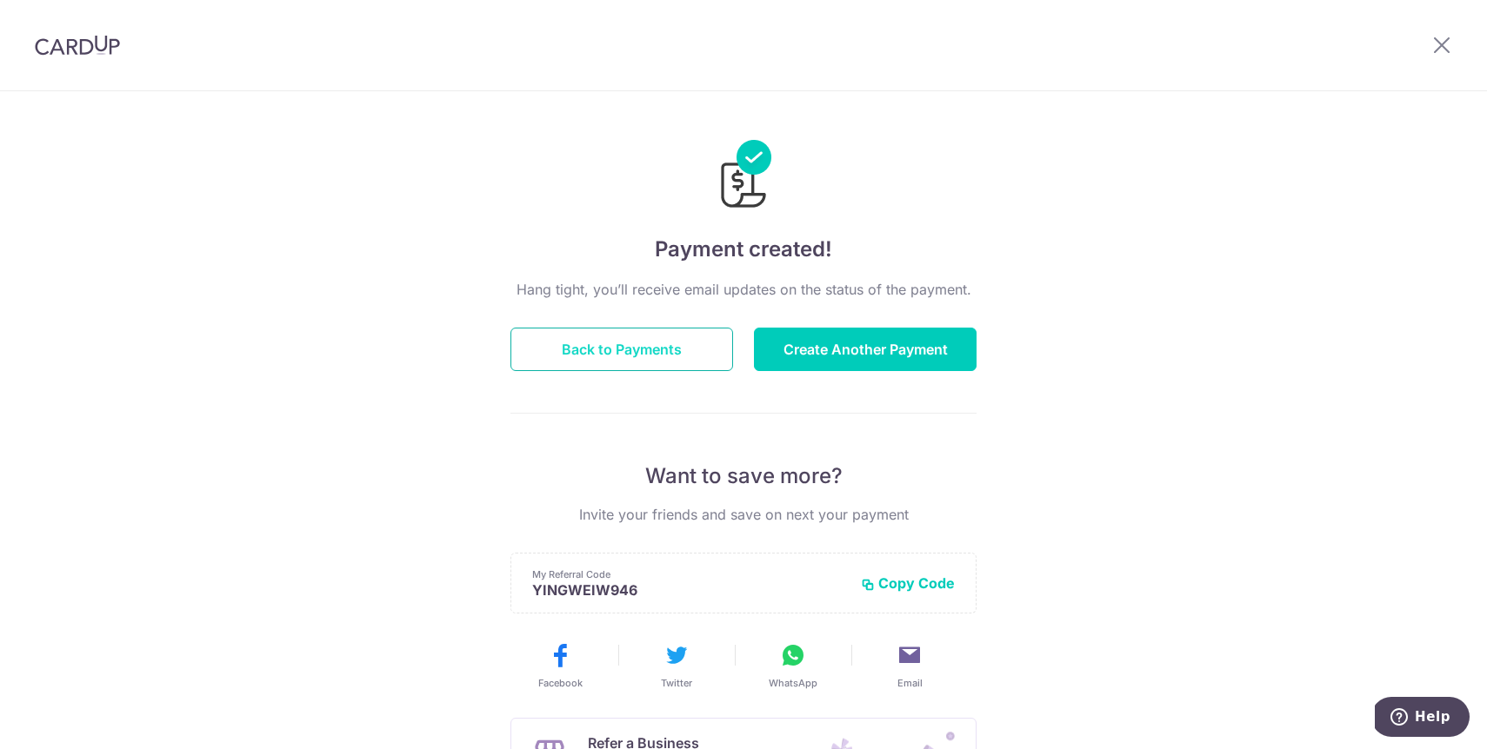
click at [700, 337] on button "Back to Payments" at bounding box center [621, 349] width 223 height 43
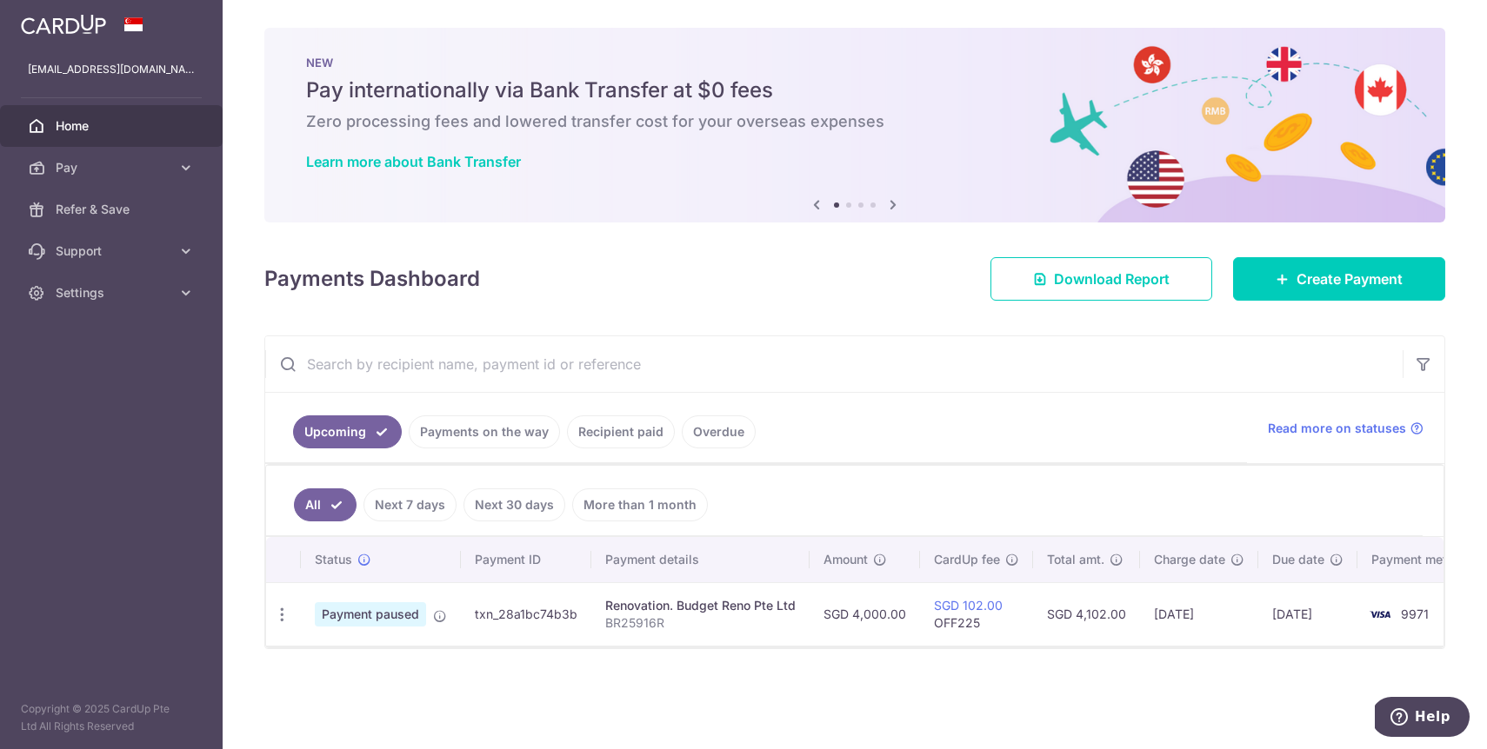
click at [532, 607] on td "txn_28a1bc74b3b" at bounding box center [526, 613] width 130 height 63
click at [622, 626] on p "BR25916R" at bounding box center [700, 623] width 190 height 17
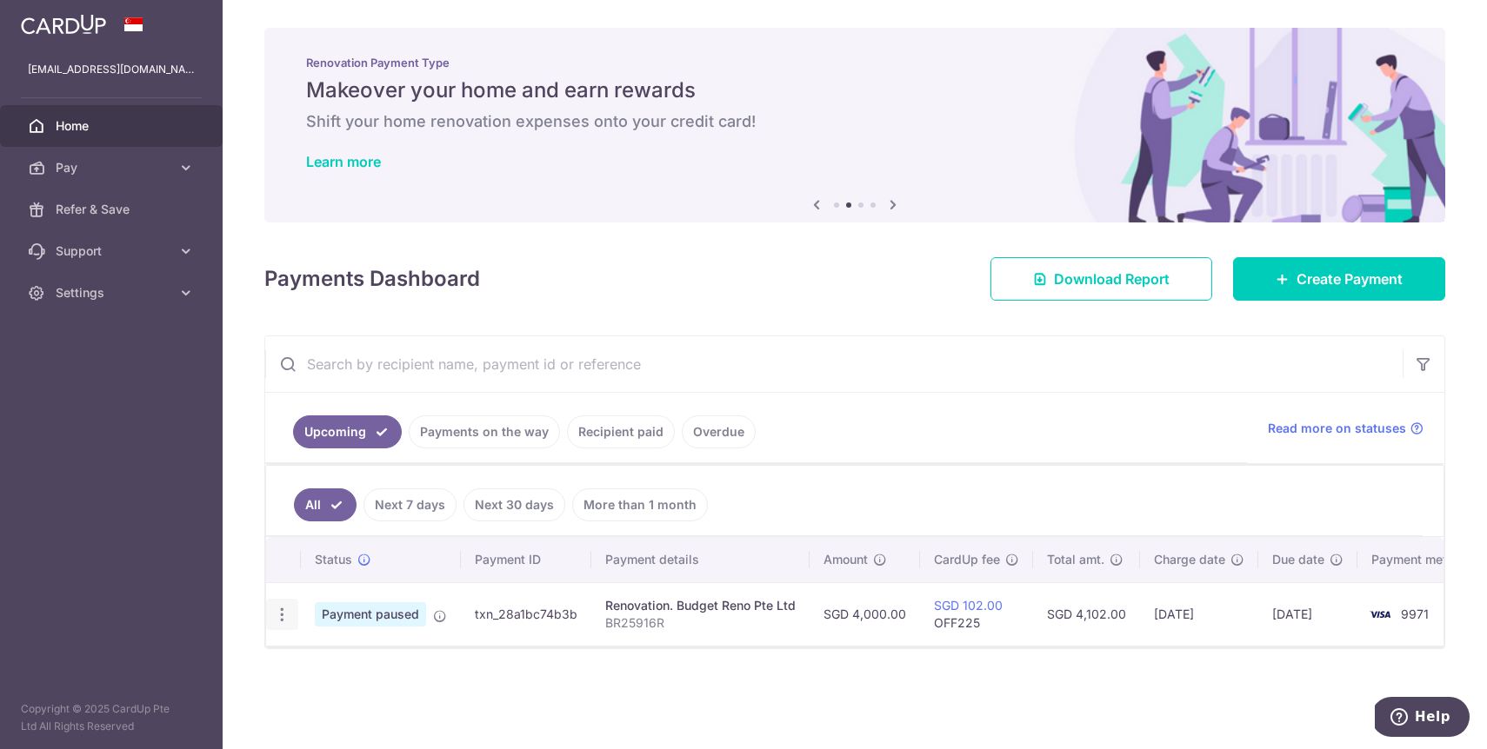
click at [284, 613] on icon "button" at bounding box center [282, 615] width 18 height 18
click at [252, 561] on div "× Pause Schedule Pause all future payments in this series Pause just this one p…" at bounding box center [855, 374] width 1264 height 749
